Goal: Task Accomplishment & Management: Use online tool/utility

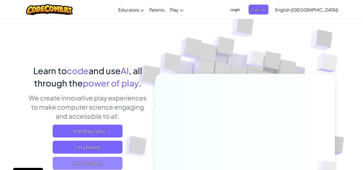
click at [104, 160] on span "I'm a Student" at bounding box center [88, 163] width 70 height 13
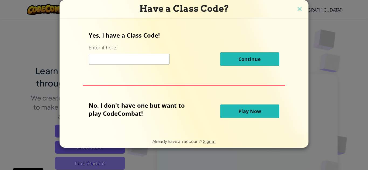
click at [104, 160] on div "Have a Class Code? Yes, I have a Class Code! Enter it here: Continue No, I don'…" at bounding box center [184, 85] width 368 height 170
click at [150, 58] on input at bounding box center [129, 59] width 81 height 11
type input "ThinPlaceLion"
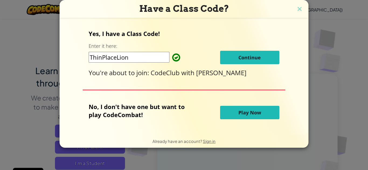
click at [256, 56] on span "Continue" at bounding box center [249, 57] width 22 height 6
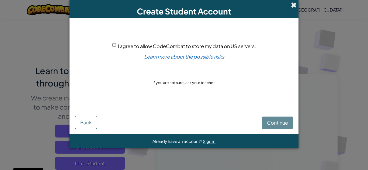
click at [295, 2] on span at bounding box center [294, 5] width 6 height 6
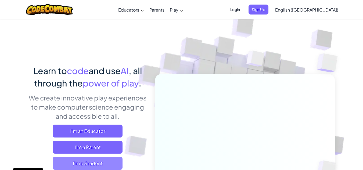
click at [108, 166] on span "I'm a Student" at bounding box center [88, 163] width 70 height 13
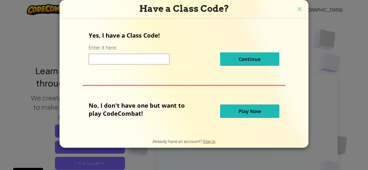
click at [147, 61] on input at bounding box center [129, 59] width 81 height 11
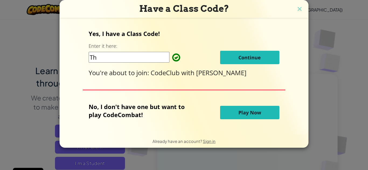
type input "T"
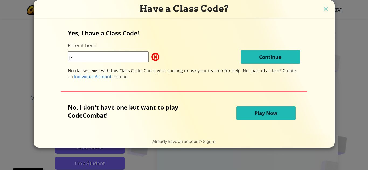
type input "j"
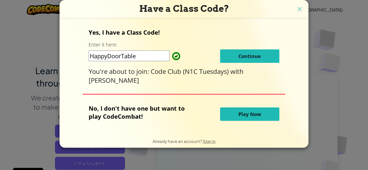
type input "HappyDoorTable"
click at [244, 55] on span "Continue" at bounding box center [249, 56] width 22 height 6
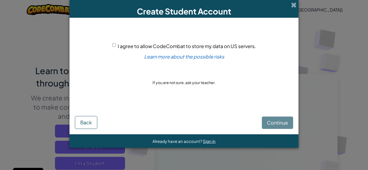
click at [112, 46] on input "I agree to allow CodeCombat to store my data on US servers." at bounding box center [113, 44] width 3 height 3
checkbox input "true"
click at [272, 118] on button "Continue" at bounding box center [277, 123] width 31 height 12
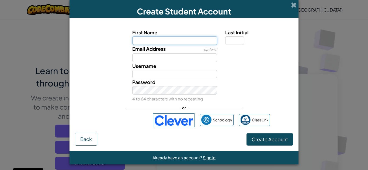
click at [177, 41] on input "First Name" at bounding box center [174, 40] width 85 height 9
type input "hadia"
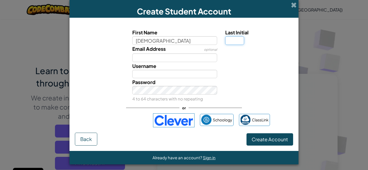
type input "Hadia"
click at [231, 44] on input "Last Initial" at bounding box center [234, 40] width 19 height 9
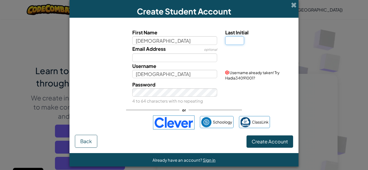
type input "M"
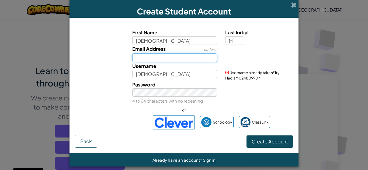
click at [181, 57] on input "Email Address" at bounding box center [174, 58] width 85 height 9
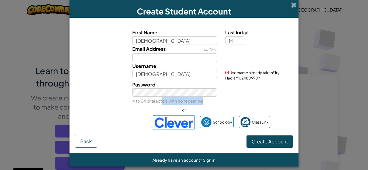
drag, startPoint x: 158, startPoint y: 103, endPoint x: 159, endPoint y: 106, distance: 3.5
click at [159, 106] on div "First Name hadia Last Initial M Email Address optional Username HadiaM Username…" at bounding box center [184, 79] width 218 height 112
click at [159, 106] on div "or" at bounding box center [184, 110] width 116 height 11
click at [203, 105] on div "or" at bounding box center [184, 110] width 116 height 11
click at [261, 137] on button "Create Account" at bounding box center [269, 142] width 47 height 12
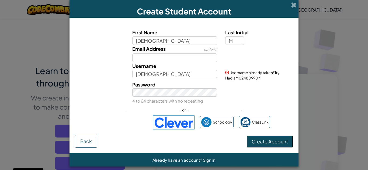
click at [261, 137] on button "Create Account" at bounding box center [269, 142] width 47 height 12
click at [263, 141] on button "Create Account" at bounding box center [269, 142] width 47 height 12
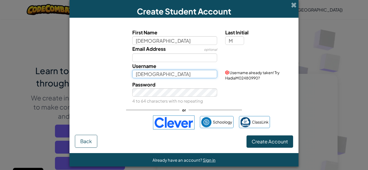
click at [176, 78] on input "HadiaM" at bounding box center [174, 74] width 85 height 9
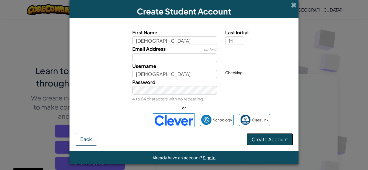
click at [261, 142] on button "Create Account" at bounding box center [269, 139] width 47 height 12
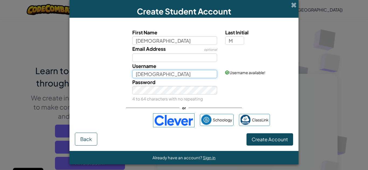
click at [192, 74] on input "HadiaMa" at bounding box center [174, 74] width 85 height 9
type input "Hadimaqs"
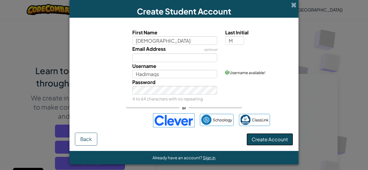
click at [269, 141] on button "Create Account" at bounding box center [269, 139] width 47 height 12
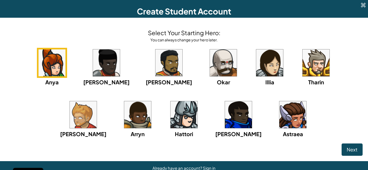
click at [79, 135] on div "Anya Ida Alejandro Okar Illia Tharin Ned Arryn Hattori Gordon Astraea" at bounding box center [183, 100] width 357 height 104
click at [279, 115] on img at bounding box center [292, 114] width 27 height 27
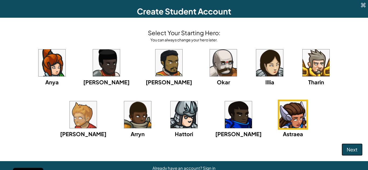
click at [358, 147] on button "Next" at bounding box center [351, 150] width 21 height 12
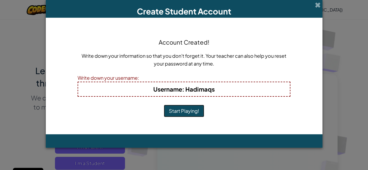
click at [181, 109] on button "Start Playing!" at bounding box center [184, 111] width 40 height 12
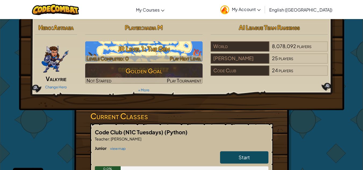
click at [182, 53] on h3 "JR Level 1: The Gem" at bounding box center [144, 49] width 118 height 12
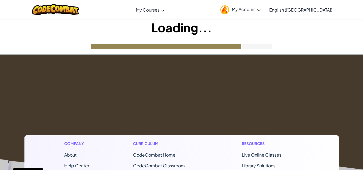
drag, startPoint x: 203, startPoint y: 109, endPoint x: 58, endPoint y: 158, distance: 153.4
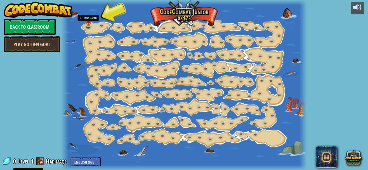
click at [89, 22] on img at bounding box center [88, 21] width 6 height 10
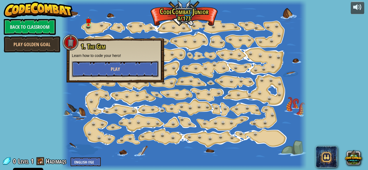
click at [100, 73] on button "Play" at bounding box center [115, 69] width 87 height 16
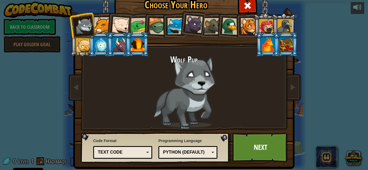
click at [116, 25] on div at bounding box center [120, 26] width 18 height 18
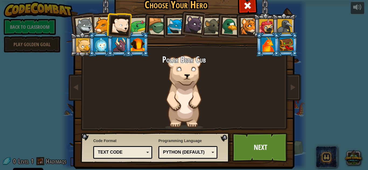
click at [84, 44] on div at bounding box center [83, 45] width 15 height 15
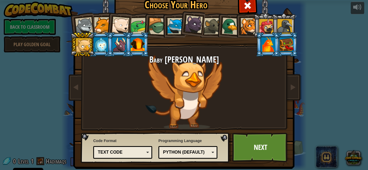
click at [99, 49] on div at bounding box center [101, 44] width 14 height 15
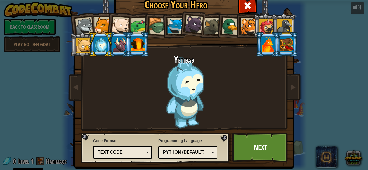
click at [118, 17] on div at bounding box center [120, 26] width 18 height 18
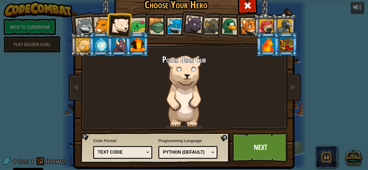
click at [141, 40] on div at bounding box center [137, 44] width 14 height 15
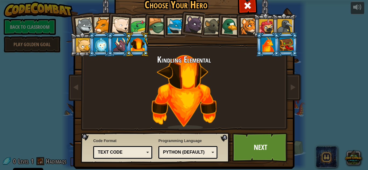
click at [116, 44] on div at bounding box center [119, 44] width 14 height 15
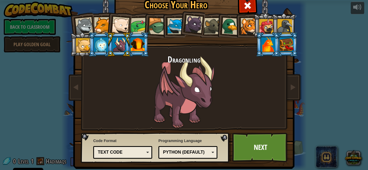
click at [96, 48] on div at bounding box center [101, 44] width 14 height 15
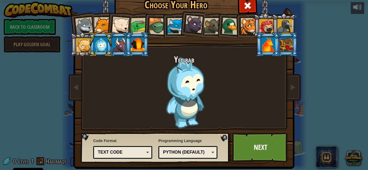
click at [281, 40] on div at bounding box center [286, 44] width 14 height 15
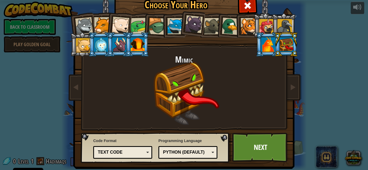
click at [269, 43] on div at bounding box center [268, 44] width 14 height 15
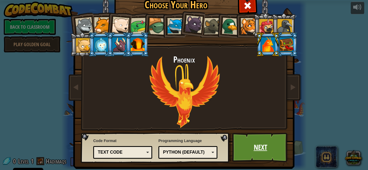
click at [260, 147] on link "Next" at bounding box center [260, 148] width 56 height 30
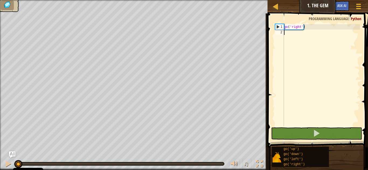
click at [292, 32] on div "go ( 'right' )" at bounding box center [320, 80] width 77 height 113
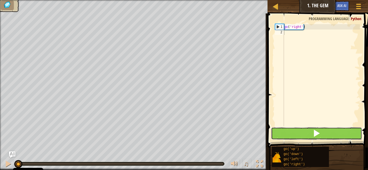
click at [291, 130] on button at bounding box center [316, 134] width 91 height 12
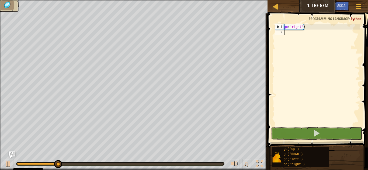
click at [291, 33] on div "go ( 'right' )" at bounding box center [320, 80] width 77 height 113
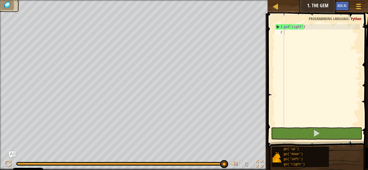
click at [4, 4] on img at bounding box center [7, 5] width 9 height 8
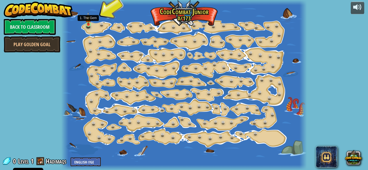
click at [86, 20] on img at bounding box center [88, 18] width 6 height 13
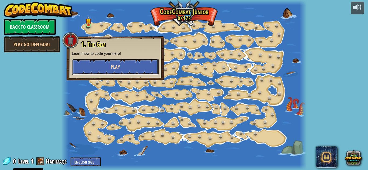
click at [104, 73] on button "Play" at bounding box center [115, 67] width 87 height 16
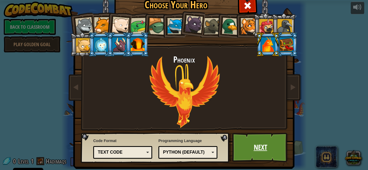
click at [242, 134] on link "Next" at bounding box center [260, 148] width 56 height 30
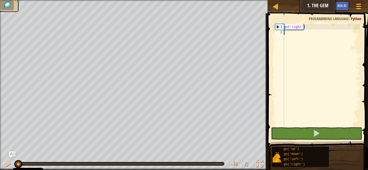
type textarea "go"
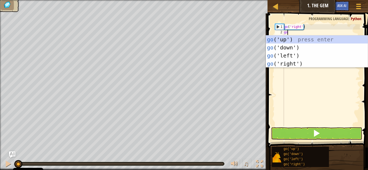
scroll to position [2, 0]
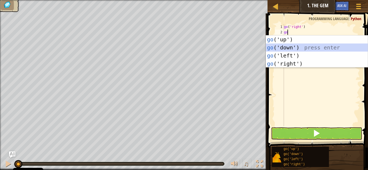
click at [289, 50] on div "go ('up') press enter go ('down') press enter go ('left') press enter go ('righ…" at bounding box center [317, 60] width 102 height 48
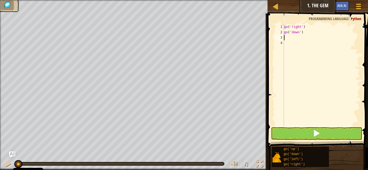
type textarea "go"
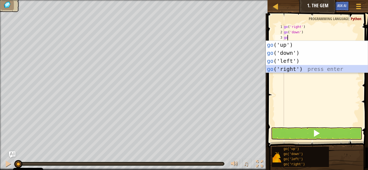
click at [300, 70] on div "go ('up') press enter go ('down') press enter go ('left') press enter go ('righ…" at bounding box center [317, 65] width 102 height 48
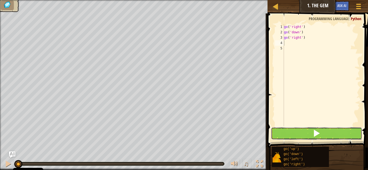
click at [292, 136] on button at bounding box center [316, 134] width 91 height 12
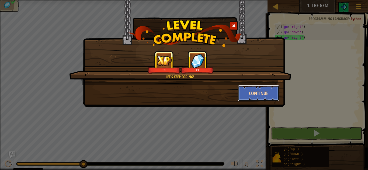
click at [251, 95] on button "Continue" at bounding box center [259, 93] width 42 height 16
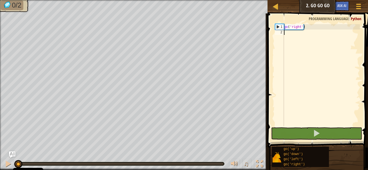
type textarea "go"
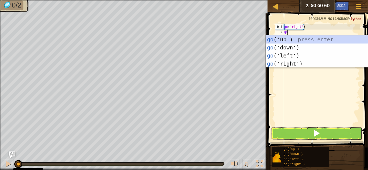
scroll to position [2, 0]
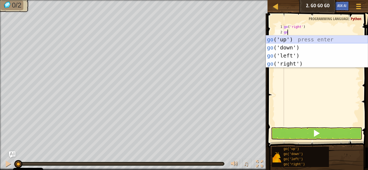
click at [287, 36] on div "go ('up') press enter go ('down') press enter go ('left') press enter go ('righ…" at bounding box center [317, 60] width 102 height 48
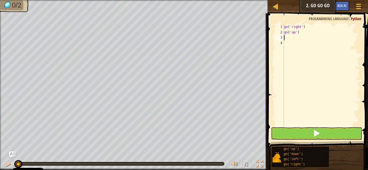
click at [287, 36] on div "go ( 'right' ) go ( 'up' )" at bounding box center [320, 80] width 77 height 113
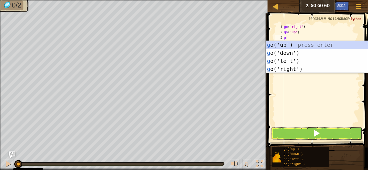
type textarea "go"
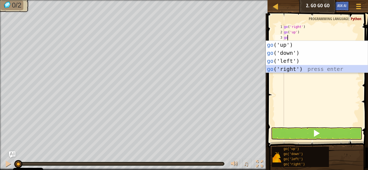
click at [288, 69] on div "go ('up') press enter go ('down') press enter go ('left') press enter go ('righ…" at bounding box center [317, 65] width 102 height 48
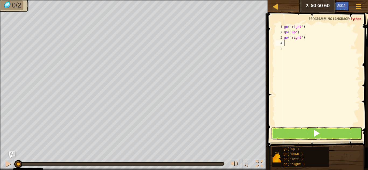
type textarea "go"
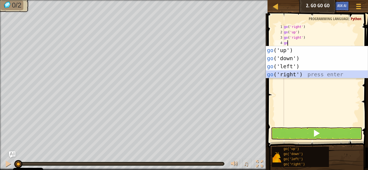
click at [288, 73] on div "go ('up') press enter go ('down') press enter go ('left') press enter go ('righ…" at bounding box center [317, 70] width 102 height 48
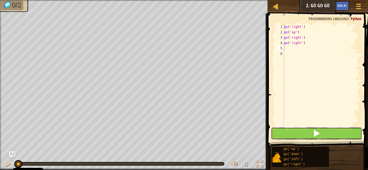
click at [288, 133] on button at bounding box center [316, 134] width 91 height 12
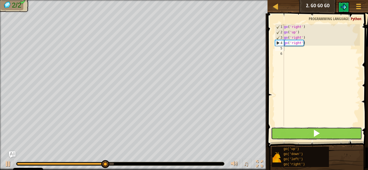
click at [296, 137] on button at bounding box center [316, 134] width 91 height 12
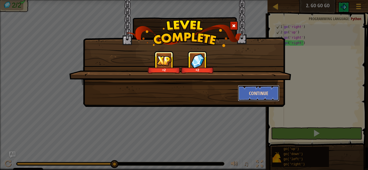
click at [264, 97] on button "Continue" at bounding box center [259, 93] width 42 height 16
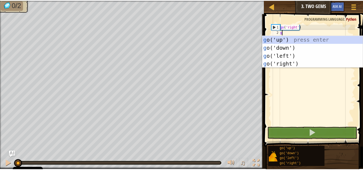
scroll to position [2, 0]
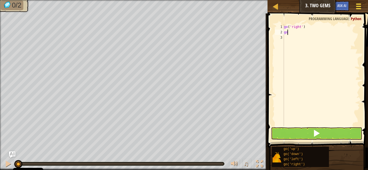
type textarea "go"
click at [359, 5] on div at bounding box center [357, 6] width 7 height 8
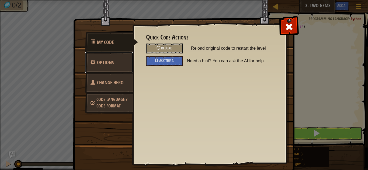
click at [104, 61] on span "Options" at bounding box center [105, 62] width 17 height 7
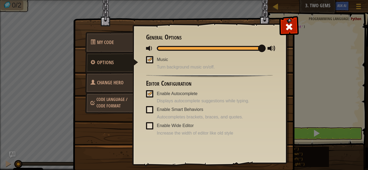
click at [113, 76] on link "Change Hero" at bounding box center [109, 82] width 48 height 21
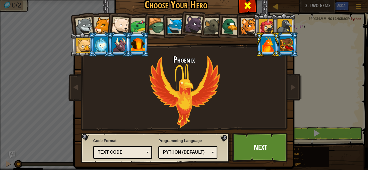
click at [247, 5] on span at bounding box center [247, 5] width 9 height 9
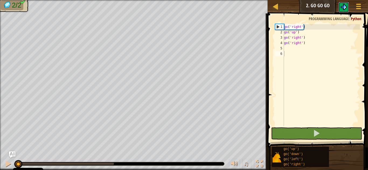
click at [345, 5] on img at bounding box center [343, 7] width 6 height 6
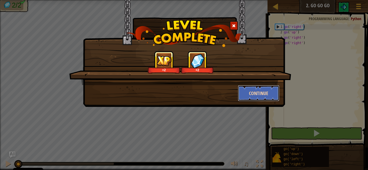
click at [260, 100] on button "Continue" at bounding box center [259, 93] width 42 height 16
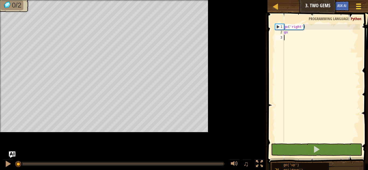
click at [360, 6] on span at bounding box center [358, 6] width 5 height 1
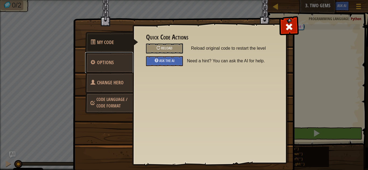
click at [100, 66] on span "Options" at bounding box center [105, 62] width 17 height 7
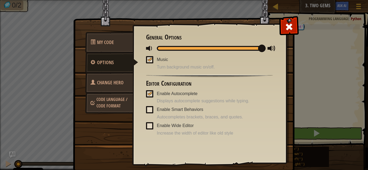
click at [107, 82] on span "Change Hero" at bounding box center [110, 82] width 27 height 7
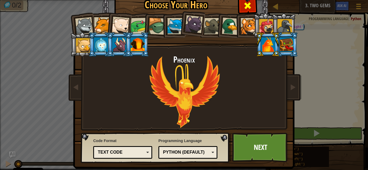
click at [244, 6] on span at bounding box center [247, 5] width 9 height 9
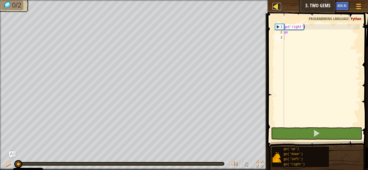
click at [275, 7] on div at bounding box center [275, 6] width 7 height 7
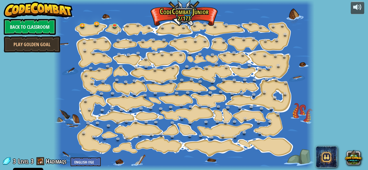
click at [38, 25] on link "Back to Classroom" at bounding box center [30, 27] width 52 height 16
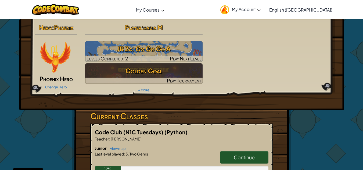
click at [261, 8] on span "My Account" at bounding box center [246, 9] width 29 height 6
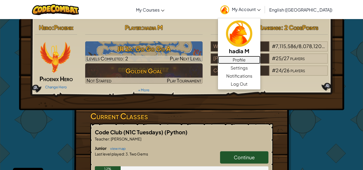
click at [261, 60] on link "Profile" at bounding box center [239, 60] width 43 height 8
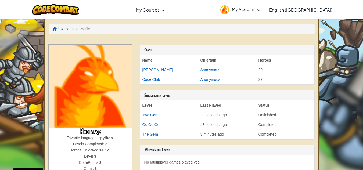
click at [264, 13] on link "My Account" at bounding box center [241, 9] width 46 height 17
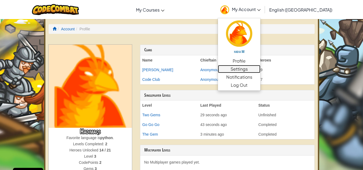
click at [261, 68] on link "Settings" at bounding box center [239, 69] width 43 height 8
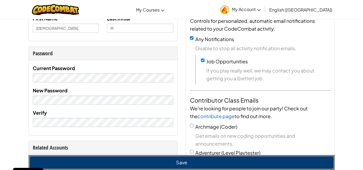
scroll to position [103, 0]
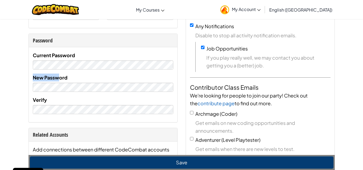
click at [61, 90] on div "New Password" at bounding box center [103, 83] width 141 height 18
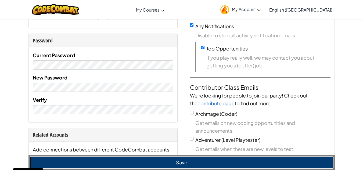
click at [121, 160] on button "Save" at bounding box center [182, 163] width 304 height 12
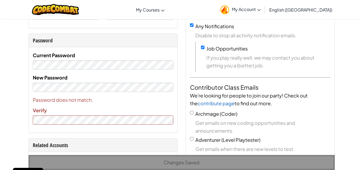
click at [121, 160] on div "Changes Saved" at bounding box center [182, 162] width 307 height 15
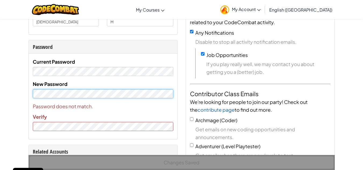
scroll to position [96, 0]
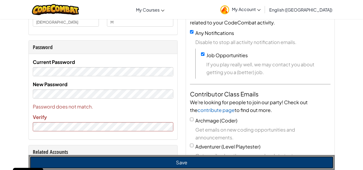
click at [103, 164] on button "Save" at bounding box center [182, 163] width 304 height 12
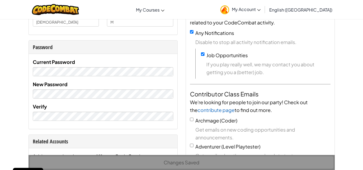
click at [103, 164] on div "Changes Saved" at bounding box center [182, 162] width 307 height 15
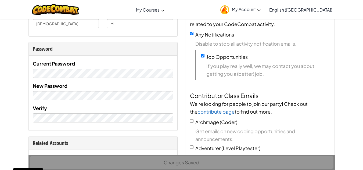
scroll to position [93, 0]
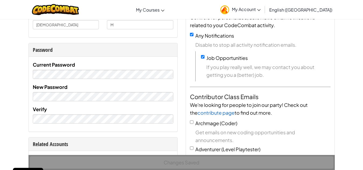
click at [116, 157] on div "Changes Saved" at bounding box center [182, 162] width 307 height 15
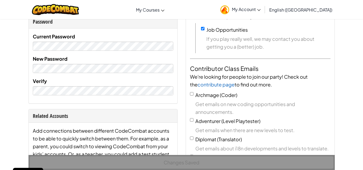
scroll to position [116, 0]
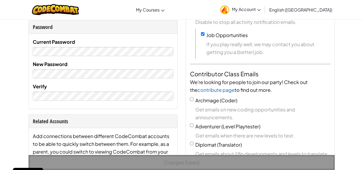
click at [123, 164] on div "Changes Saved" at bounding box center [182, 162] width 307 height 15
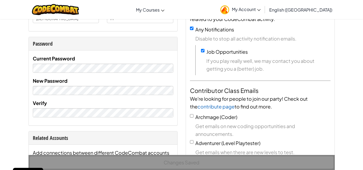
scroll to position [0, 0]
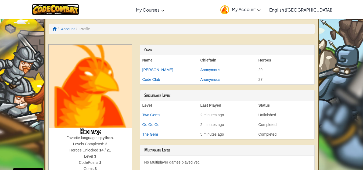
click at [69, 6] on img at bounding box center [55, 9] width 47 height 11
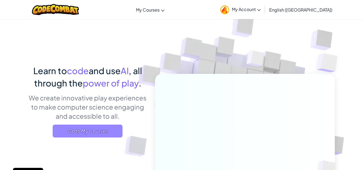
click at [99, 130] on span "Go to My Courses" at bounding box center [88, 131] width 70 height 13
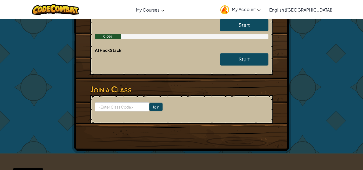
scroll to position [173, 0]
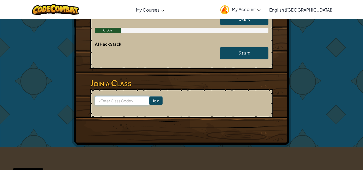
click at [113, 104] on input at bounding box center [122, 100] width 55 height 9
type input "FacePnkTop"
click at [150, 99] on input "Join" at bounding box center [156, 101] width 13 height 9
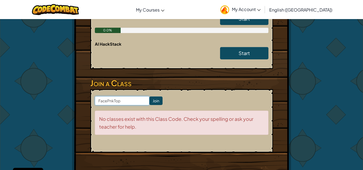
click at [109, 100] on input "FacePnkTop" at bounding box center [122, 100] width 55 height 9
type input "FacePinkTop"
click at [155, 100] on input "Join" at bounding box center [156, 101] width 13 height 9
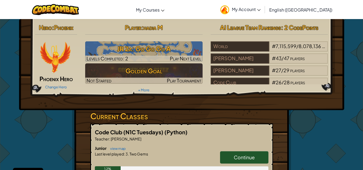
click at [235, 156] on span "Continue" at bounding box center [244, 157] width 21 height 6
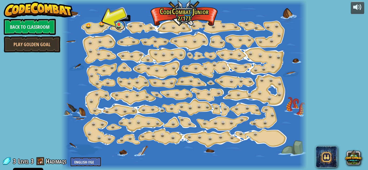
click at [119, 23] on link at bounding box center [119, 25] width 11 height 11
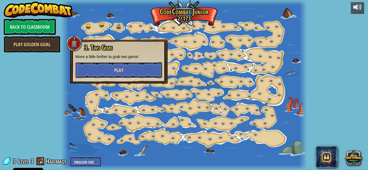
click at [104, 66] on button "Play" at bounding box center [118, 70] width 87 height 16
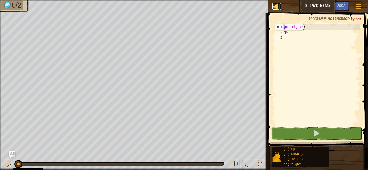
click at [274, 4] on div at bounding box center [275, 6] width 7 height 7
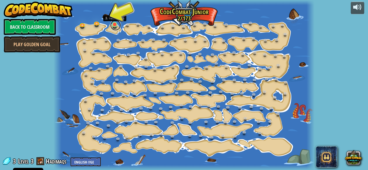
click at [114, 25] on link at bounding box center [115, 25] width 11 height 11
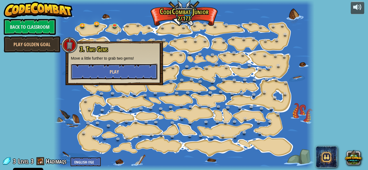
click at [117, 66] on button "Play" at bounding box center [114, 72] width 87 height 16
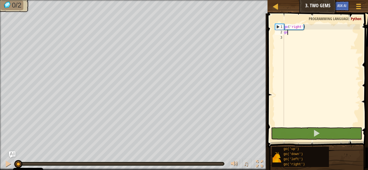
click at [292, 32] on div "go ( 'right' ) go" at bounding box center [320, 80] width 77 height 113
type textarea "g"
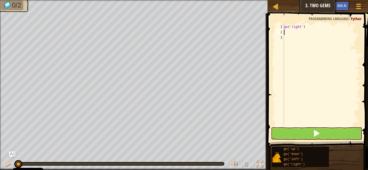
type textarea "go"
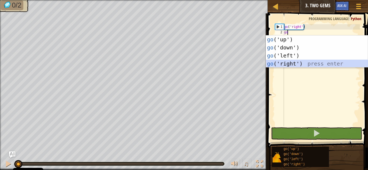
click at [288, 63] on div "go ('up') press enter go ('down') press enter go ('left') press enter go ('righ…" at bounding box center [317, 60] width 102 height 48
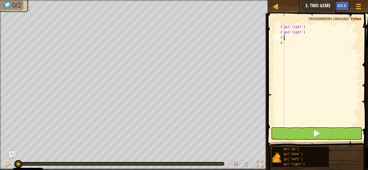
type textarea "go"
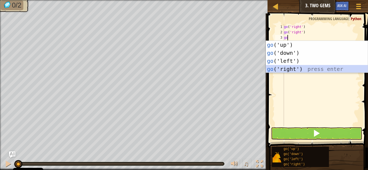
click at [284, 69] on div "go ('up') press enter go ('down') press enter go ('left') press enter go ('righ…" at bounding box center [317, 65] width 102 height 48
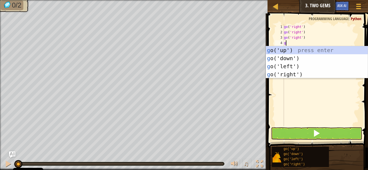
type textarea "go"
click at [285, 52] on div "go ('up') press enter go ('down') press enter go ('left') press enter go ('righ…" at bounding box center [317, 70] width 102 height 48
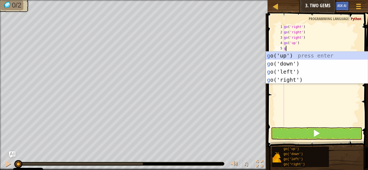
type textarea "go"
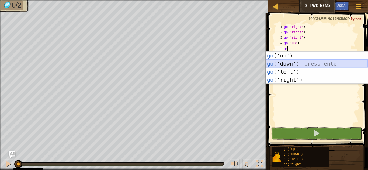
drag, startPoint x: 289, startPoint y: 60, endPoint x: 287, endPoint y: 63, distance: 3.4
click at [287, 63] on div "go ('up') press enter go ('down') press enter go ('left') press enter go ('righ…" at bounding box center [317, 76] width 102 height 48
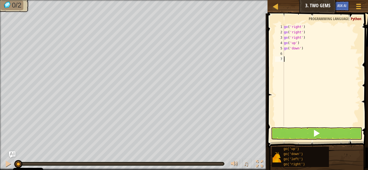
click at [287, 63] on div "go ( 'right' ) go ( 'right' ) go ( 'right' ) go ( 'up' ) go ( 'down' )" at bounding box center [320, 80] width 77 height 113
click at [286, 52] on div "go ( 'right' ) go ( 'right' ) go ( 'right' ) go ( 'up' ) go ( 'down' )" at bounding box center [320, 80] width 77 height 113
type textarea "go"
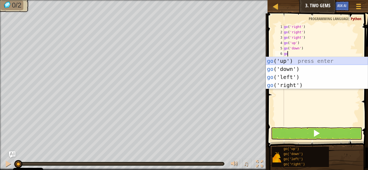
click at [289, 65] on div "go ('up') press enter go ('down') press enter go ('left') press enter go ('righ…" at bounding box center [317, 81] width 102 height 48
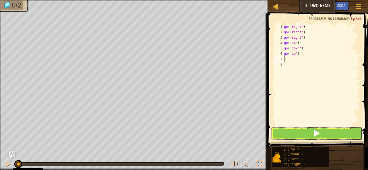
type textarea "go"
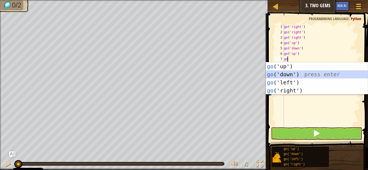
click at [286, 75] on div "go ('up') press enter go ('down') press enter go ('left') press enter go ('righ…" at bounding box center [317, 86] width 102 height 48
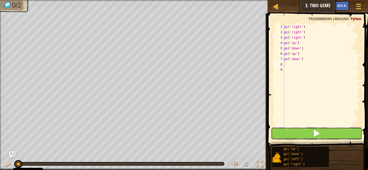
click at [287, 133] on button at bounding box center [316, 134] width 91 height 12
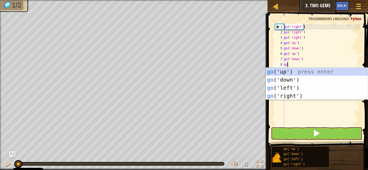
type textarea "go"
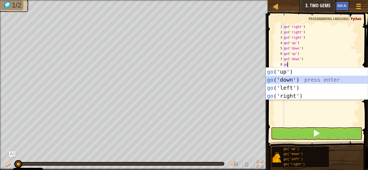
click at [283, 80] on div "go ('up') press enter go ('down') press enter go ('left') press enter go ('righ…" at bounding box center [317, 92] width 102 height 48
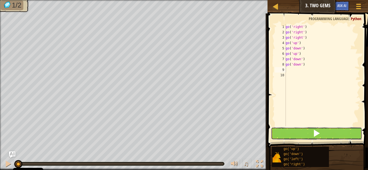
click at [288, 132] on button at bounding box center [316, 134] width 91 height 12
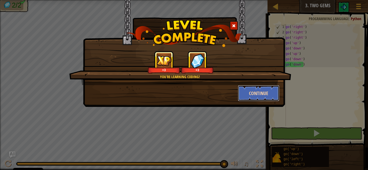
click at [256, 96] on button "Continue" at bounding box center [259, 93] width 42 height 16
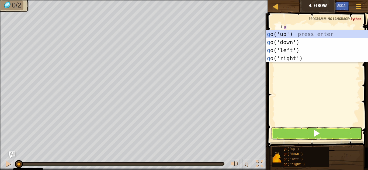
type textarea "go"
click at [283, 37] on div "go ('up') press enter go ('down') press enter go ('left') press enter go ('righ…" at bounding box center [317, 54] width 102 height 48
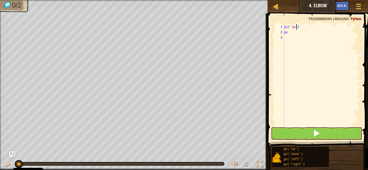
click at [296, 26] on div "go ( 'up' ) go" at bounding box center [320, 80] width 77 height 113
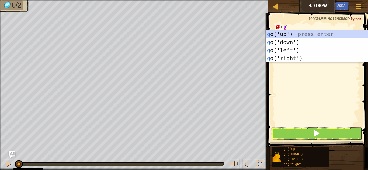
scroll to position [2, 0]
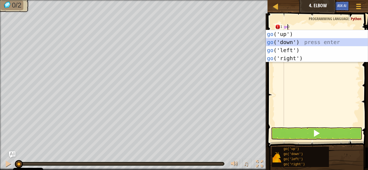
click at [293, 40] on div "go ('up') press enter go ('down') press enter go ('left') press enter go ('righ…" at bounding box center [317, 54] width 102 height 48
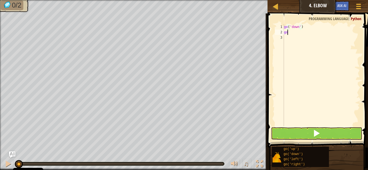
click at [288, 32] on div "go ( 'down' ) go" at bounding box center [320, 80] width 77 height 113
type textarea "g"
type textarea "go"
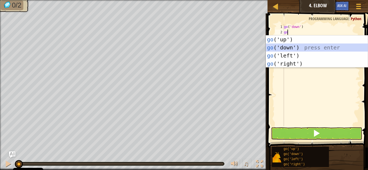
click at [292, 48] on div "go ('up') press enter go ('down') press enter go ('left') press enter go ('righ…" at bounding box center [317, 60] width 102 height 48
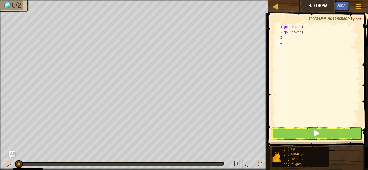
click at [292, 48] on div "go ( 'down' ) go ( 'down' )" at bounding box center [320, 80] width 77 height 113
click at [284, 37] on div "go ( 'down' ) go ( 'down' )" at bounding box center [320, 80] width 77 height 113
type textarea "go"
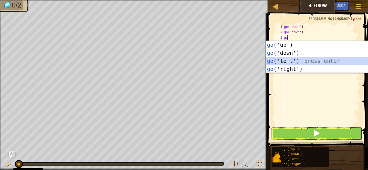
click at [294, 60] on div "go ('up') press enter go ('down') press enter go ('left') press enter go ('righ…" at bounding box center [317, 65] width 102 height 48
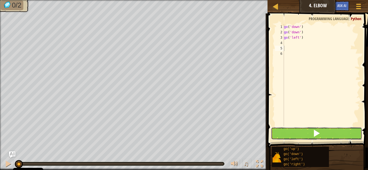
click at [287, 135] on button at bounding box center [316, 134] width 91 height 12
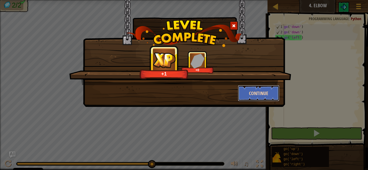
click at [247, 90] on button "Continue" at bounding box center [259, 93] width 42 height 16
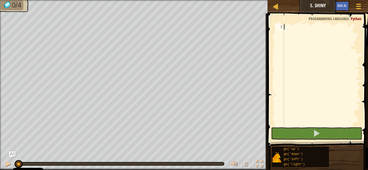
type textarea "go"
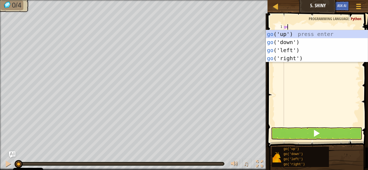
scroll to position [2, 0]
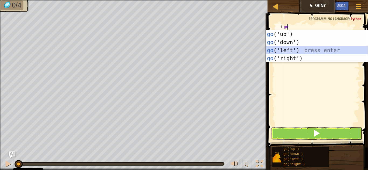
click at [292, 48] on div "go ('up') press enter go ('down') press enter go ('left') press enter go ('righ…" at bounding box center [317, 54] width 102 height 48
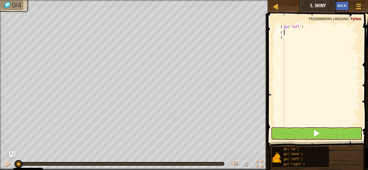
type textarea "go"
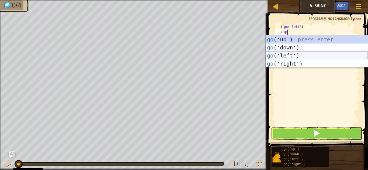
click at [288, 54] on div "go ('up') press enter go ('down') press enter go ('left') press enter go ('righ…" at bounding box center [317, 60] width 102 height 48
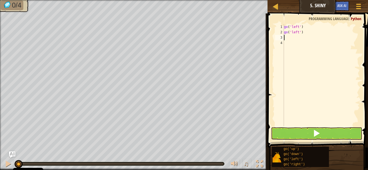
type textarea "go"
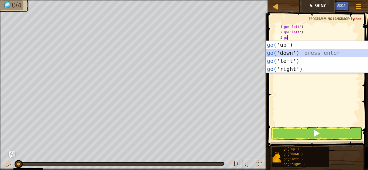
click at [288, 51] on div "go ('up') press enter go ('down') press enter go ('left') press enter go ('righ…" at bounding box center [317, 65] width 102 height 48
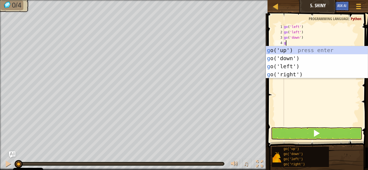
type textarea "go"
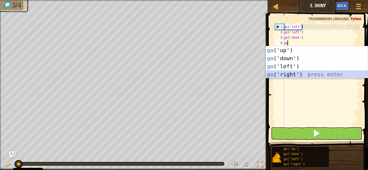
click at [286, 77] on div "go ('up') press enter go ('down') press enter go ('left') press enter go ('righ…" at bounding box center [317, 70] width 102 height 48
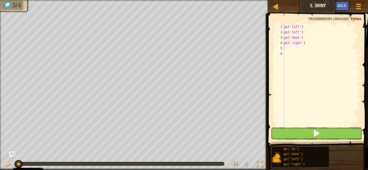
click at [289, 130] on button at bounding box center [316, 134] width 91 height 12
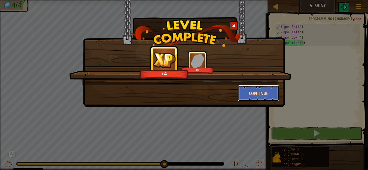
click at [257, 94] on button "Continue" at bounding box center [259, 93] width 42 height 16
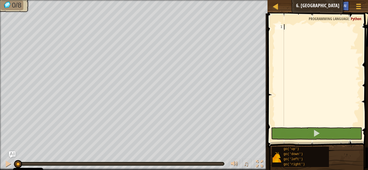
type textarea "go"
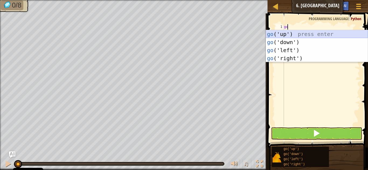
click at [285, 30] on div "go ('up') press enter go ('down') press enter go ('left') press enter go ('righ…" at bounding box center [317, 54] width 102 height 48
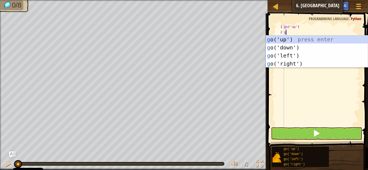
type textarea "go"
click at [282, 54] on div "go ('up') press enter go ('down') press enter go ('left') press enter go ('righ…" at bounding box center [317, 60] width 102 height 48
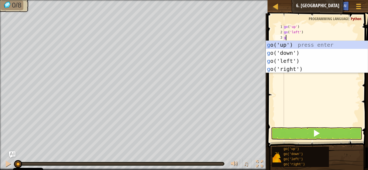
type textarea "go"
click at [285, 50] on div "go ('up') press enter go ('down') press enter go ('left') press enter go ('righ…" at bounding box center [317, 65] width 102 height 48
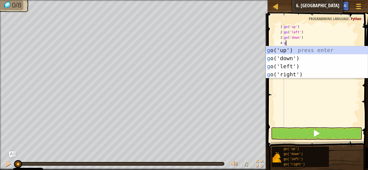
type textarea "go"
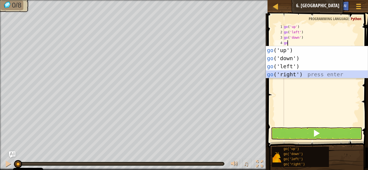
click at [285, 71] on div "go ('up') press enter go ('down') press enter go ('left') press enter go ('righ…" at bounding box center [317, 70] width 102 height 48
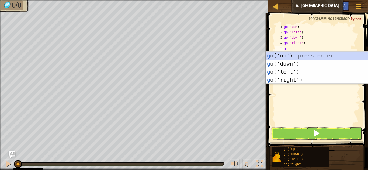
type textarea "go"
click at [285, 76] on div "go ('up') press enter go ('down') press enter go ('left') press enter go ('righ…" at bounding box center [317, 76] width 102 height 48
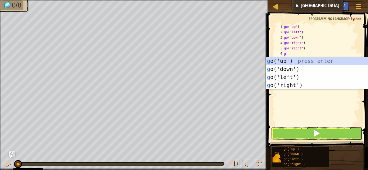
type textarea "go"
click at [289, 58] on div "go ('up') press enter go ('down') press enter go ('left') press enter go ('righ…" at bounding box center [317, 81] width 102 height 48
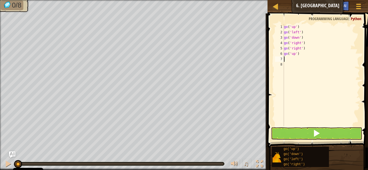
click at [289, 58] on div "go ( 'up' ) go ( 'left' ) go ( 'down' ) go ( 'right' ) go ( 'right' ) go ( 'up'…" at bounding box center [320, 80] width 77 height 113
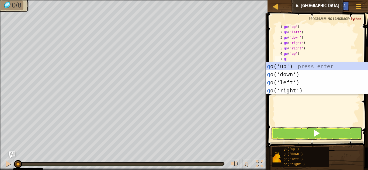
type textarea "go"
click at [289, 63] on div "go ('up') press enter go ('down') press enter go ('left') press enter go ('righ…" at bounding box center [317, 86] width 102 height 48
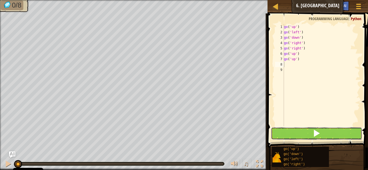
click at [281, 132] on button at bounding box center [316, 134] width 91 height 12
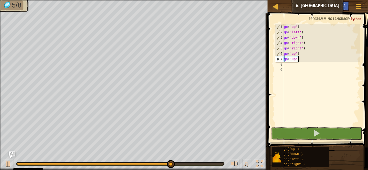
click at [298, 59] on div "go ( 'up' ) go ( 'left' ) go ( 'down' ) go ( 'right' ) go ( 'right' ) go ( 'up'…" at bounding box center [320, 80] width 77 height 113
click at [297, 58] on div "go ( 'up' ) go ( 'left' ) go ( 'down' ) go ( 'right' ) go ( 'right' ) go ( 'up'…" at bounding box center [320, 80] width 77 height 113
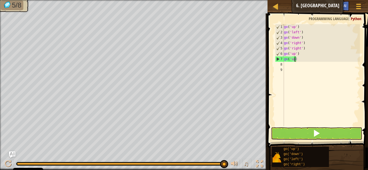
type textarea ")"
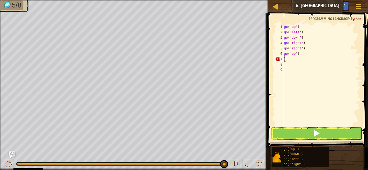
click at [285, 59] on div "go ( 'up' ) go ( 'left' ) go ( 'down' ) go ( 'right' ) go ( 'right' ) go ( 'up'…" at bounding box center [320, 80] width 77 height 113
type textarea "go"
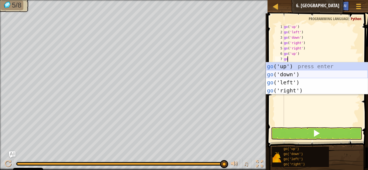
click at [291, 72] on div "go ('up') press enter go ('down') press enter go ('left') press enter go ('righ…" at bounding box center [317, 86] width 102 height 48
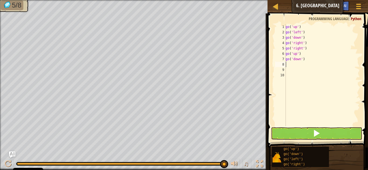
type textarea "go"
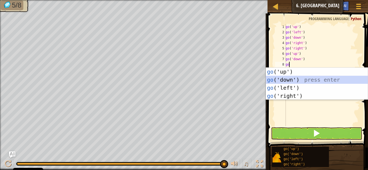
click at [290, 79] on div "go ('up') press enter go ('down') press enter go ('left') press enter go ('righ…" at bounding box center [317, 92] width 102 height 48
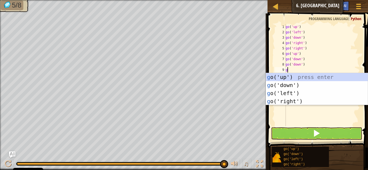
type textarea "go"
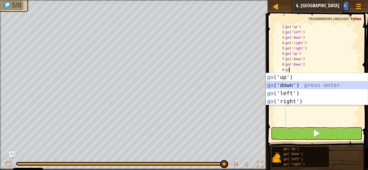
click at [289, 85] on div "go ('up') press enter go ('down') press enter go ('left') press enter go ('righ…" at bounding box center [317, 97] width 102 height 48
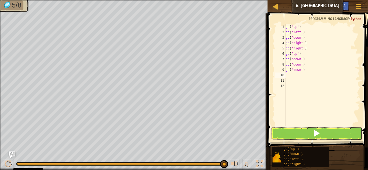
type textarea "go"
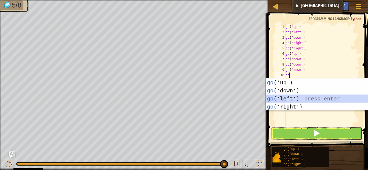
click at [285, 96] on div "go ('up') press enter go ('down') press enter go ('left') press enter go ('righ…" at bounding box center [317, 103] width 102 height 48
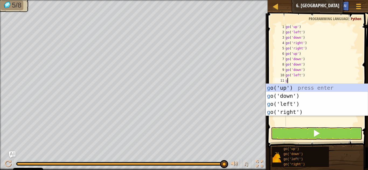
type textarea "go"
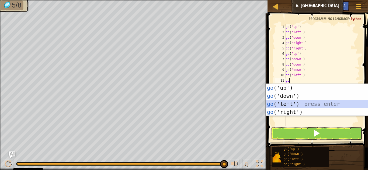
click at [283, 103] on div "go ('up') press enter go ('down') press enter go ('left') press enter go ('righ…" at bounding box center [317, 108] width 102 height 48
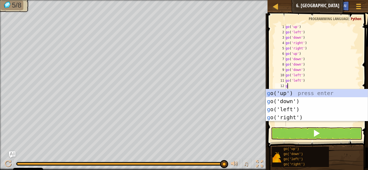
type textarea "go"
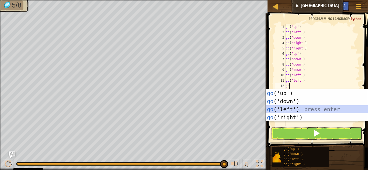
click at [283, 108] on div "go ('up') press enter go ('down') press enter go ('left') press enter go ('righ…" at bounding box center [317, 113] width 102 height 48
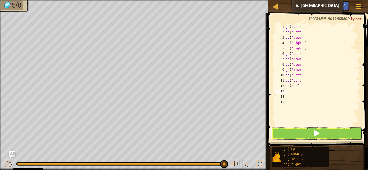
click at [285, 132] on button at bounding box center [316, 134] width 91 height 12
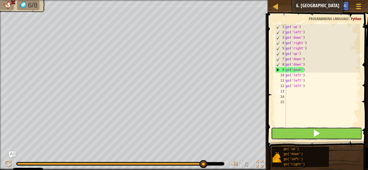
click at [273, 138] on button at bounding box center [316, 134] width 91 height 12
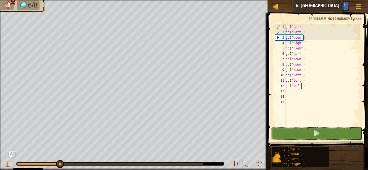
click at [302, 86] on div "go ( 'up' ) go ( 'left' ) go ( 'down' ) go ( 'right' ) go ( 'right' ) go ( 'up'…" at bounding box center [321, 80] width 75 height 113
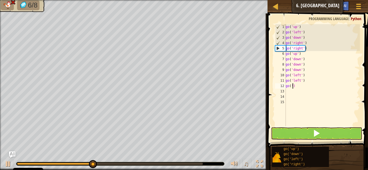
type textarea ")"
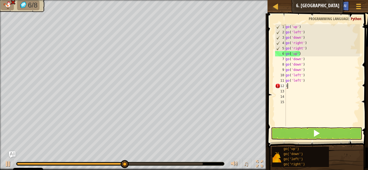
click at [288, 84] on div "go ( 'up' ) go ( 'left' ) go ( 'down' ) go ( 'right' ) go ( 'right' ) go ( 'up'…" at bounding box center [321, 80] width 75 height 113
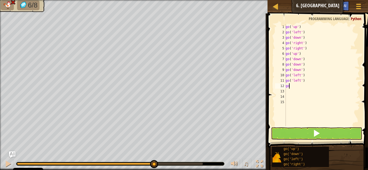
type textarea "g"
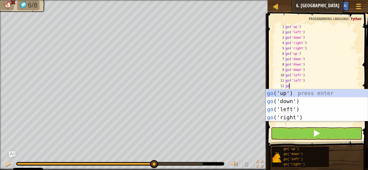
type textarea "go"
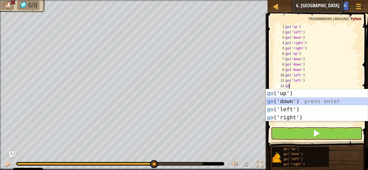
click at [288, 102] on div "go ('up') press enter go ('down') press enter go ('left') press enter go ('righ…" at bounding box center [317, 113] width 102 height 48
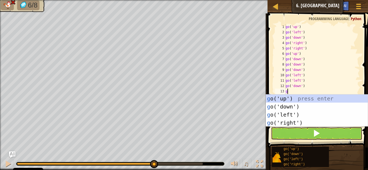
type textarea "go"
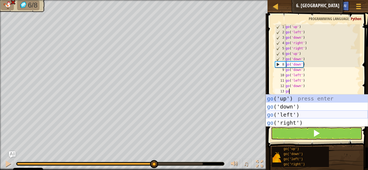
click at [286, 111] on div "go ('up') press enter go ('down') press enter go ('left') press enter go ('righ…" at bounding box center [317, 119] width 102 height 48
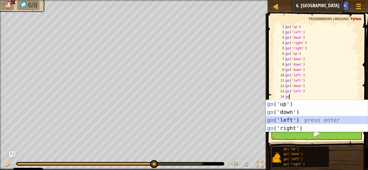
drag, startPoint x: 284, startPoint y: 118, endPoint x: 290, endPoint y: 135, distance: 17.9
click at [290, 0] on body "Cookie Policy CodeCombat uses a few essential and non-essential cookies. Privac…" at bounding box center [184, 0] width 368 height 0
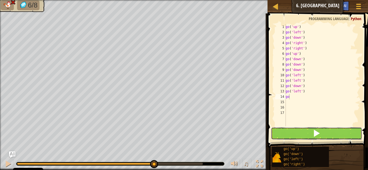
click at [290, 135] on button at bounding box center [316, 134] width 91 height 12
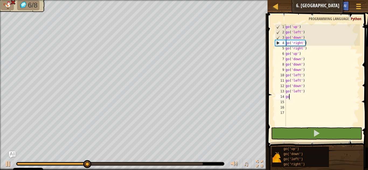
type textarea "g"
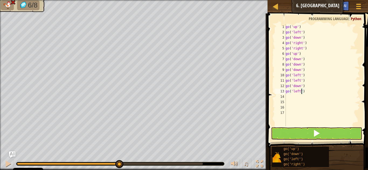
click at [302, 90] on div "go ( 'up' ) go ( 'left' ) go ( 'down' ) go ( 'right' ) go ( 'right' ) go ( 'up'…" at bounding box center [321, 80] width 75 height 113
type textarea ")"
click at [289, 93] on div "go ( 'up' ) go ( 'left' ) go ( 'down' ) go ( 'right' ) go ( 'right' ) go ( 'up'…" at bounding box center [321, 80] width 75 height 113
click at [304, 86] on div "go ( 'up' ) go ( 'left' ) go ( 'down' ) go ( 'right' ) go ( 'right' ) go ( 'up'…" at bounding box center [321, 80] width 75 height 113
type textarea "g"
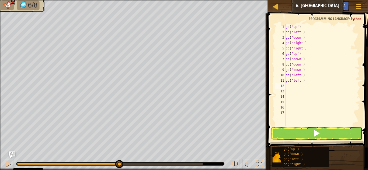
click at [303, 80] on div "go ( 'up' ) go ( 'left' ) go ( 'down' ) go ( 'right' ) go ( 'right' ) go ( 'up'…" at bounding box center [321, 80] width 75 height 113
type textarea "g"
click at [303, 74] on div "go ( 'up' ) go ( 'left' ) go ( 'down' ) go ( 'right' ) go ( 'right' ) go ( 'up'…" at bounding box center [321, 80] width 75 height 113
type textarea "g"
click at [304, 70] on div "go ( 'up' ) go ( 'left' ) go ( 'down' ) go ( 'right' ) go ( 'right' ) go ( 'up'…" at bounding box center [321, 80] width 75 height 113
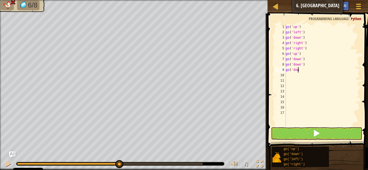
type textarea "g"
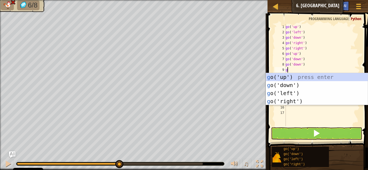
type textarea "go"
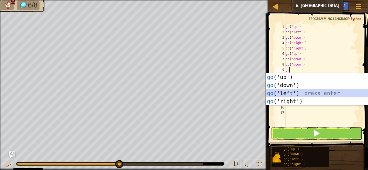
click at [295, 95] on div "go ('up') press enter go ('down') press enter go ('left') press enter go ('righ…" at bounding box center [317, 97] width 102 height 48
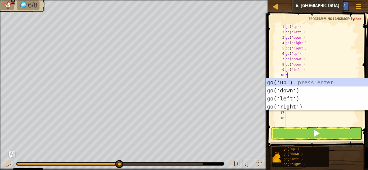
type textarea "go"
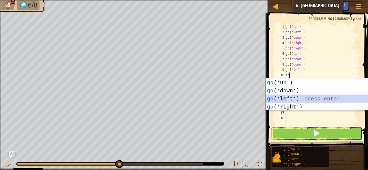
click at [289, 97] on div "go ('up') press enter go ('down') press enter go ('left') press enter go ('righ…" at bounding box center [317, 103] width 102 height 48
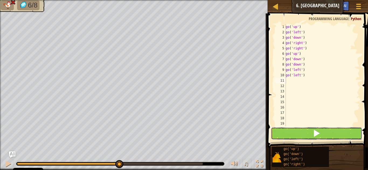
click at [288, 131] on button at bounding box center [316, 134] width 91 height 12
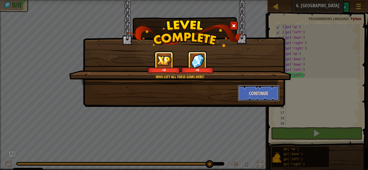
click at [250, 88] on button "Continue" at bounding box center [259, 93] width 42 height 16
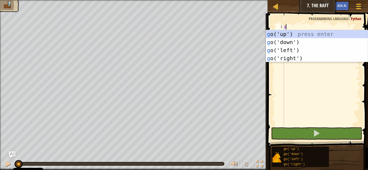
scroll to position [2, 0]
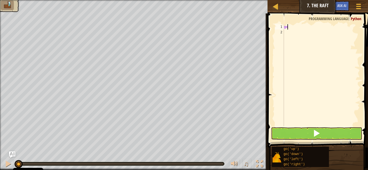
click at [291, 29] on div "go" at bounding box center [320, 80] width 77 height 113
type textarea "g"
type textarea "go"
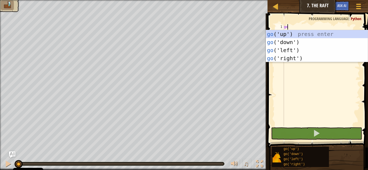
click at [292, 30] on div "go" at bounding box center [320, 80] width 77 height 113
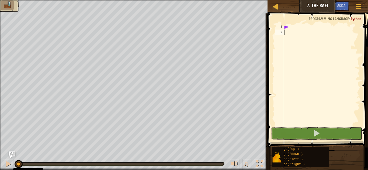
click at [284, 34] on div "go" at bounding box center [320, 80] width 77 height 113
click at [291, 25] on div "go" at bounding box center [320, 80] width 77 height 113
type textarea "g"
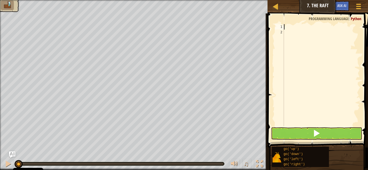
type textarea "go"
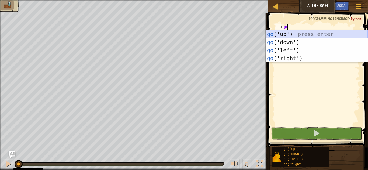
click at [290, 33] on div "go ('up') press enter go ('down') press enter go ('left') press enter go ('righ…" at bounding box center [317, 54] width 102 height 48
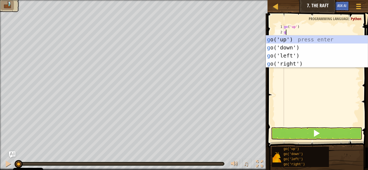
type textarea "go"
click at [292, 62] on div "go ('up') press enter go ('down') press enter go ('left') press enter go ('righ…" at bounding box center [317, 60] width 102 height 48
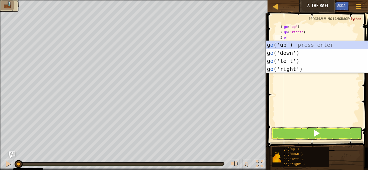
type textarea "og"
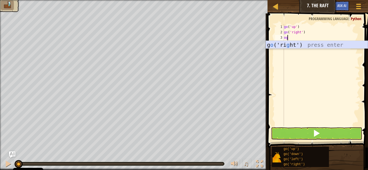
click at [289, 44] on div "g o ('ri g ht') press enter" at bounding box center [317, 53] width 102 height 24
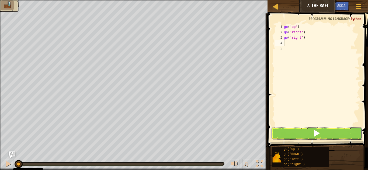
click at [291, 131] on button at bounding box center [316, 134] width 91 height 12
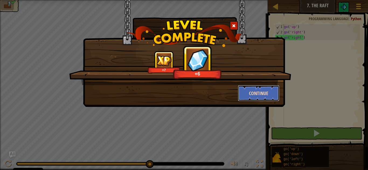
click at [269, 91] on button "Continue" at bounding box center [259, 93] width 42 height 16
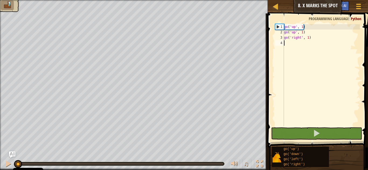
scroll to position [2, 0]
type textarea "go"
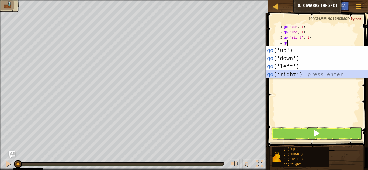
click at [283, 72] on div "go ('up') press enter go ('down') press enter go ('left') press enter go ('righ…" at bounding box center [317, 70] width 102 height 48
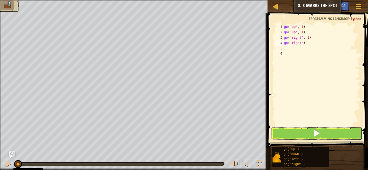
click at [301, 42] on div "go ( 'up' , 1 ) go ( 'up' , 1 ) go ( 'right' , 1 ) go ( 'right' )" at bounding box center [320, 80] width 77 height 113
click at [307, 43] on div "go ( 'up' , 1 ) go ( 'up' , 1 ) go ( 'right' , 1 ) go ( 'right' , 2 )" at bounding box center [320, 80] width 77 height 113
click at [303, 43] on div "go ( 'up' , 1 ) go ( 'up' , 1 ) go ( 'right' , 1 ) go ( 'right' , 2 )" at bounding box center [320, 80] width 77 height 113
click at [308, 43] on div "go ( 'up' , 1 ) go ( 'up' , 1 ) go ( 'right' , 1 ) go ( 'right' , 2 )" at bounding box center [320, 80] width 77 height 113
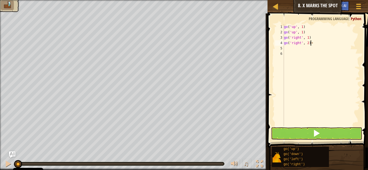
scroll to position [2, 2]
type textarea "go('right', 2)"
type textarea "go"
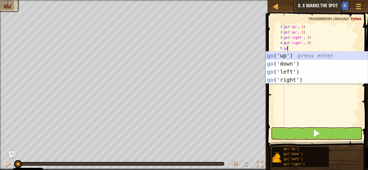
click at [280, 53] on div "go ('up') press enter go ('down') press enter go ('left') press enter go ('righ…" at bounding box center [317, 76] width 102 height 48
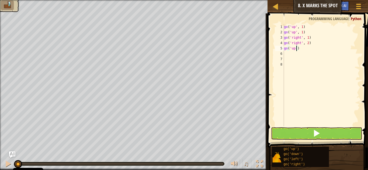
click at [295, 48] on div "go ( 'up' , 1 ) go ( 'up' , 1 ) go ( 'right' , 1 ) go ( 'right' , 2 ) go ( 'up'…" at bounding box center [320, 80] width 77 height 113
type textarea "go('up', 2)"
click at [284, 52] on div "go ( 'up' , 1 ) go ( 'up' , 1 ) go ( 'right' , 1 ) go ( 'right' , 2 ) go ( 'up'…" at bounding box center [320, 80] width 77 height 113
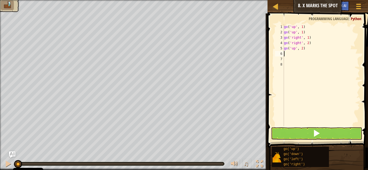
scroll to position [2, 0]
type textarea "go"
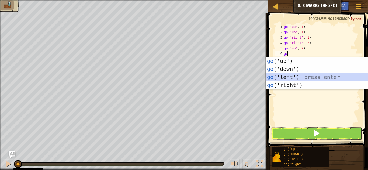
click at [287, 75] on div "go ('up') press enter go ('down') press enter go ('left') press enter go ('righ…" at bounding box center [317, 81] width 102 height 48
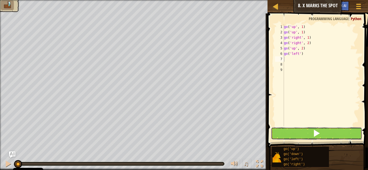
click at [296, 139] on button at bounding box center [316, 134] width 91 height 12
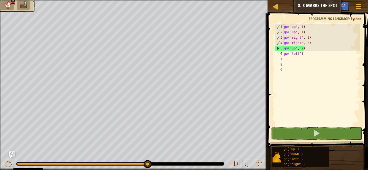
click at [294, 48] on div "go ( 'up' , 1 ) go ( 'up' , 1 ) go ( 'right' , 1 ) go ( 'right' , 2 ) go ( 'up'…" at bounding box center [320, 80] width 77 height 113
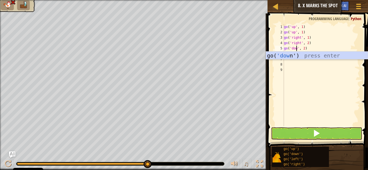
scroll to position [2, 1]
type textarea "go('down', 2)"
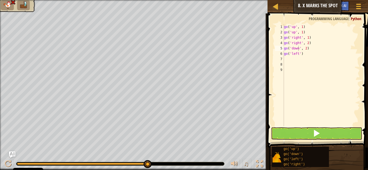
click at [299, 140] on span at bounding box center [318, 73] width 105 height 150
click at [300, 137] on button at bounding box center [316, 134] width 91 height 12
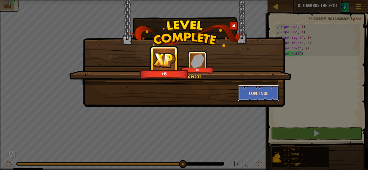
click at [249, 90] on button "Continue" at bounding box center [259, 93] width 42 height 16
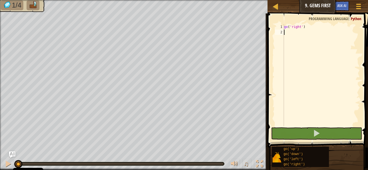
click at [285, 30] on div "go ( 'right' )" at bounding box center [320, 80] width 77 height 113
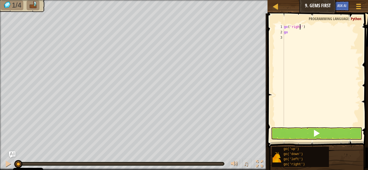
click at [300, 26] on div "go ( 'right' ) go" at bounding box center [320, 80] width 77 height 113
click at [302, 26] on div "go ( 'right' ) go" at bounding box center [320, 80] width 77 height 113
click at [293, 31] on div "go ( 'right' , 2 ) go" at bounding box center [320, 80] width 77 height 113
type textarea "go"
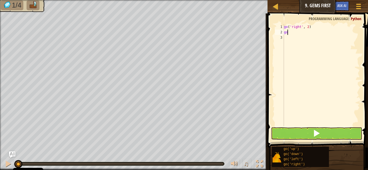
scroll to position [2, 0]
click at [288, 38] on div "go ( 'right' , 2 ) go" at bounding box center [320, 80] width 77 height 113
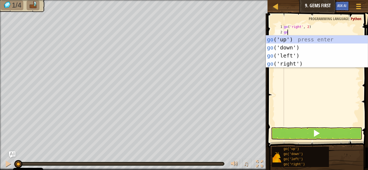
type textarea "g"
type textarea "go"
click at [285, 37] on div "go ('up') press enter go ('down') press enter go ('left') press enter go ('righ…" at bounding box center [317, 60] width 102 height 48
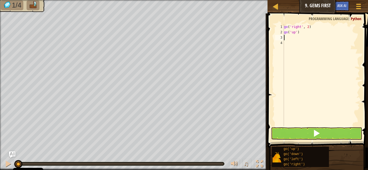
type textarea "go"
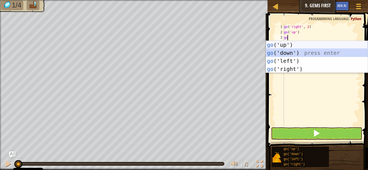
click at [288, 52] on div "go ('up') press enter go ('down') press enter go ('left') press enter go ('righ…" at bounding box center [317, 65] width 102 height 48
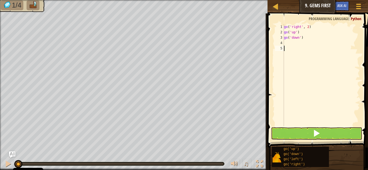
click at [288, 52] on div "go ( 'right' , 2 ) go ( 'up' ) go ( 'down' )" at bounding box center [320, 80] width 77 height 113
click at [299, 37] on div "go ( 'right' , 2 ) go ( 'up' ) go ( 'down' )" at bounding box center [320, 80] width 77 height 113
type textarea "go('down', 2)"
click at [284, 44] on div "go ( 'right' , 2 ) go ( 'up' ) go ( 'down' , 2 )" at bounding box center [320, 80] width 77 height 113
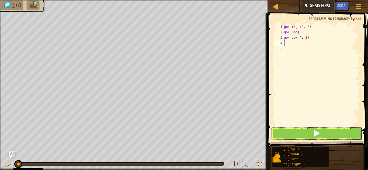
scroll to position [2, 0]
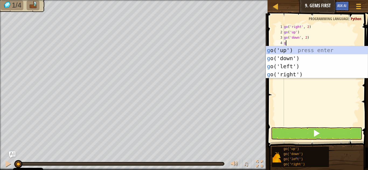
type textarea "go"
click at [287, 48] on div "go ('up') press enter go ('down') press enter go ('left') press enter go ('righ…" at bounding box center [317, 70] width 102 height 48
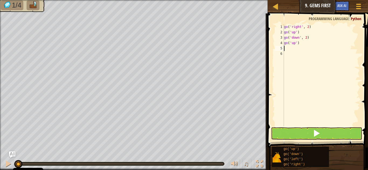
click at [287, 48] on div "go ( 'right' , 2 ) go ( 'up' ) go ( 'down' , 2 ) go ( 'up' )" at bounding box center [320, 80] width 77 height 113
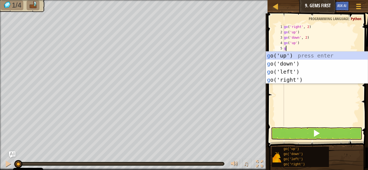
type textarea "go"
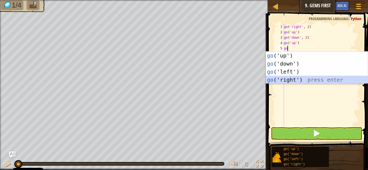
click at [284, 77] on div "go ('up') press enter go ('down') press enter go ('left') press enter go ('righ…" at bounding box center [317, 76] width 102 height 48
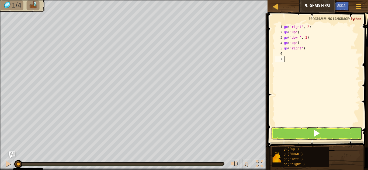
click at [310, 126] on div "go ( 'right' , 2 ) go ( 'up' ) go ( 'down' , 2 ) go ( 'up' ) go ( 'right' )" at bounding box center [320, 80] width 77 height 113
click at [309, 132] on button at bounding box center [316, 134] width 91 height 12
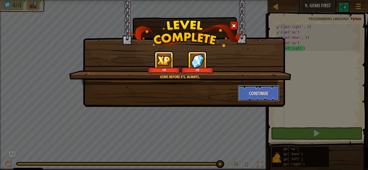
click at [268, 90] on button "Continue" at bounding box center [259, 93] width 42 height 16
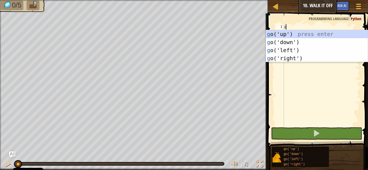
type textarea "go"
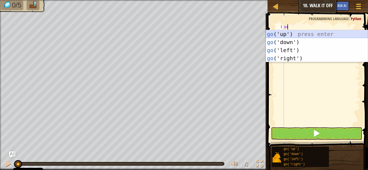
click at [306, 31] on div "go ('up') press enter go ('down') press enter go ('left') press enter go ('righ…" at bounding box center [317, 54] width 102 height 48
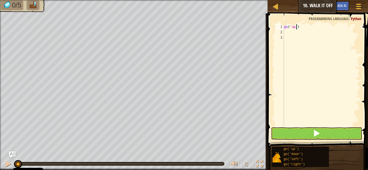
click at [295, 26] on div "go ( 'up' )" at bounding box center [320, 80] width 77 height 113
type textarea "go('up', 3)"
click at [285, 31] on div "go ( 'up' , 3 )" at bounding box center [320, 80] width 77 height 113
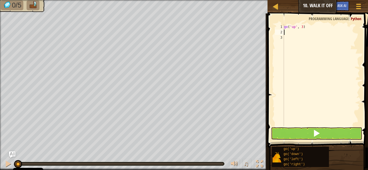
scroll to position [2, 0]
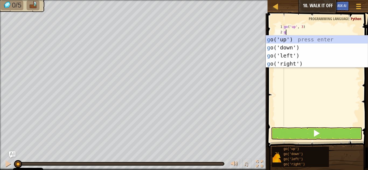
type textarea "go"
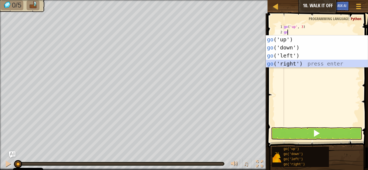
click at [293, 62] on div "go ('up') press enter go ('down') press enter go ('left') press enter go ('righ…" at bounding box center [317, 60] width 102 height 48
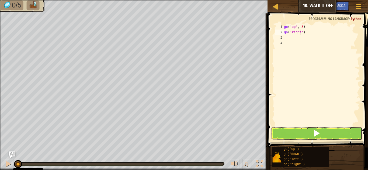
click at [300, 31] on div "go ( 'up' , 3 ) go ( 'right' )" at bounding box center [320, 80] width 77 height 113
type textarea "go('right, 4')"
click at [282, 43] on div "4" at bounding box center [279, 42] width 9 height 5
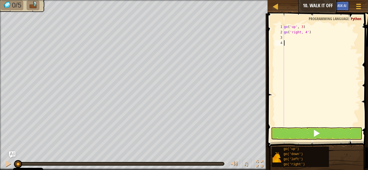
scroll to position [2, 0]
click at [285, 35] on div "go ( 'up' , 3 ) go ( 'right, 4' )" at bounding box center [320, 80] width 77 height 113
type textarea "go"
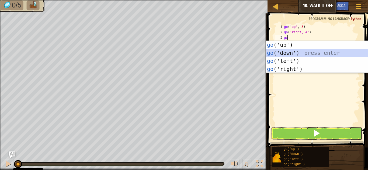
click at [289, 51] on div "go ('up') press enter go ('down') press enter go ('left') press enter go ('righ…" at bounding box center [317, 65] width 102 height 48
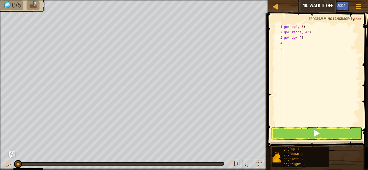
click at [299, 37] on div "go ( 'up' , 3 ) go ( 'right, 4' ) go ( 'down' )" at bounding box center [320, 80] width 77 height 113
type textarea "go('down', 3)"
click at [284, 42] on div "go ( 'up' , 3 ) go ( 'right, 4' ) go ( 'down' , 3 )" at bounding box center [320, 80] width 77 height 113
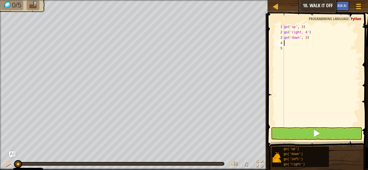
scroll to position [2, 0]
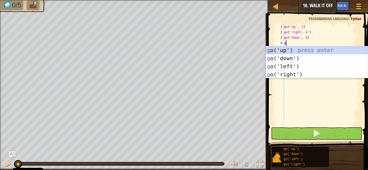
type textarea "go"
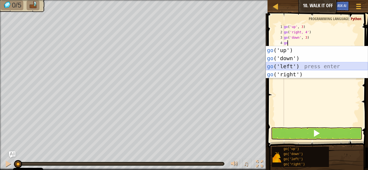
drag, startPoint x: 285, startPoint y: 65, endPoint x: 291, endPoint y: 63, distance: 5.5
click at [291, 63] on div "go ('up') press enter go ('down') press enter go ('left') press enter go ('righ…" at bounding box center [317, 70] width 102 height 48
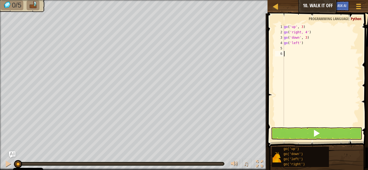
click at [291, 63] on div "go ( 'up' , 3 ) go ( 'right, 4' ) go ( 'down' , 3 ) go ( 'left' )" at bounding box center [320, 80] width 77 height 113
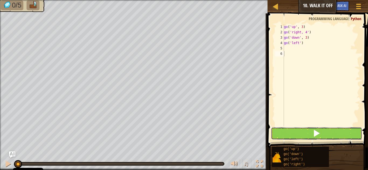
click at [295, 136] on button at bounding box center [316, 134] width 91 height 12
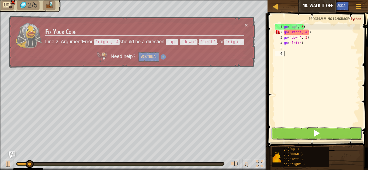
click at [295, 136] on button at bounding box center [316, 134] width 91 height 12
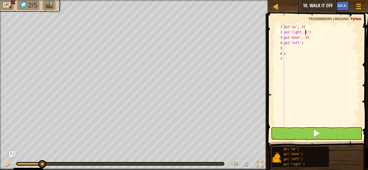
click at [304, 31] on div "go ( 'up' , 3 ) go ( 'right, 4' ) go ( 'down' , 3 ) go ( 'left' ) v" at bounding box center [320, 80] width 77 height 113
click at [302, 31] on div "go ( 'up' , 3 ) go ( 'right,' ) go ( 'down' , 3 ) go ( 'left' ) v" at bounding box center [320, 80] width 77 height 113
click at [300, 32] on div "go ( 'up' , 3 ) go ( 'right' ) go ( 'down' , 3 ) go ( 'left' ) v" at bounding box center [320, 80] width 77 height 113
click at [302, 32] on div "go ( 'up' , 3 ) go ( 'right' ) go ( 'down' , 3 ) go ( 'left' ) v" at bounding box center [320, 80] width 77 height 113
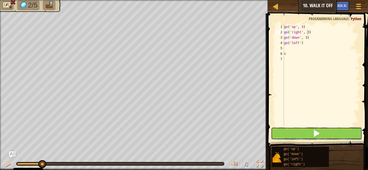
click at [296, 135] on button at bounding box center [316, 134] width 91 height 12
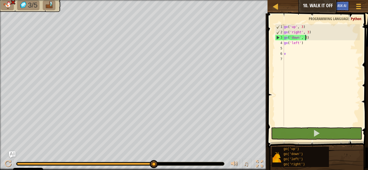
click at [305, 37] on div "go ( 'up' , 3 ) go ( 'right' , 3 ) go ( 'down' , 3 ) go ( 'left' ) v" at bounding box center [320, 80] width 77 height 113
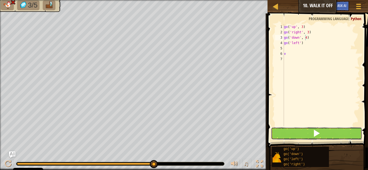
click at [284, 138] on button at bounding box center [316, 134] width 91 height 12
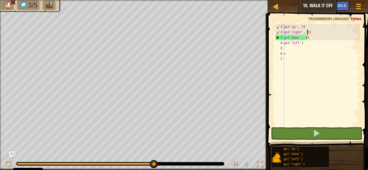
click at [306, 31] on div "go ( 'up' , 3 ) go ( 'right' , 3 ) go ( 'down' , 4 ) go ( 'left' ) v" at bounding box center [320, 80] width 77 height 113
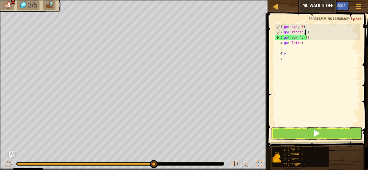
scroll to position [2, 2]
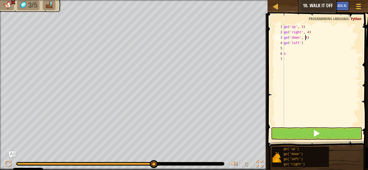
click at [304, 38] on div "go ( 'up' , 3 ) go ( 'right' , 4 ) go ( 'down' , 4 ) go ( 'left' ) v" at bounding box center [320, 80] width 77 height 113
type textarea "go('down', 3)"
click at [297, 134] on button at bounding box center [316, 134] width 91 height 12
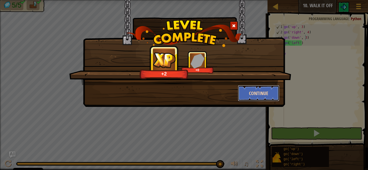
click at [256, 89] on button "Continue" at bounding box center [259, 93] width 42 height 16
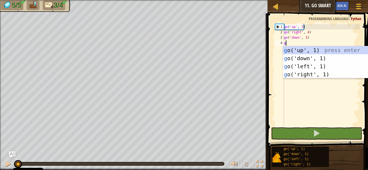
type textarea "go"
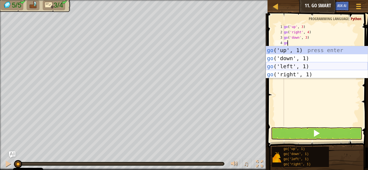
click at [287, 64] on div "go ('up', 1) press enter go ('down', 1) press enter go ('left', 1) press enter …" at bounding box center [317, 70] width 102 height 48
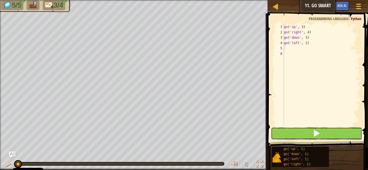
click at [280, 132] on button at bounding box center [316, 134] width 91 height 12
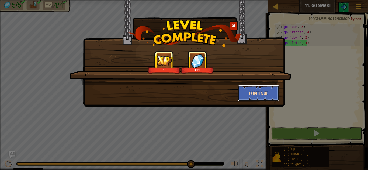
click at [269, 94] on button "Continue" at bounding box center [259, 93] width 42 height 16
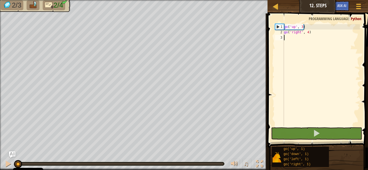
type textarea "go"
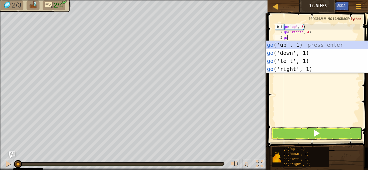
scroll to position [2, 0]
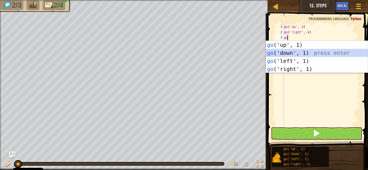
click at [283, 53] on div "go ('up', 1) press enter go ('down', 1) press enter go ('left', 1) press enter …" at bounding box center [317, 65] width 102 height 48
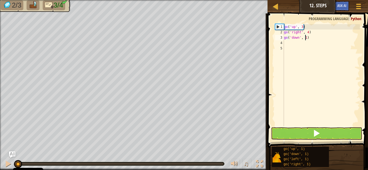
click at [305, 37] on div "go ( 'up' , 3 ) go ( 'right' , 4 ) go ( 'down' , 1 )" at bounding box center [320, 80] width 77 height 113
type textarea "go('down', 3)"
click at [285, 43] on div "go ( 'up' , 3 ) go ( 'right' , 4 ) go ( 'down' , 3 )" at bounding box center [320, 80] width 77 height 113
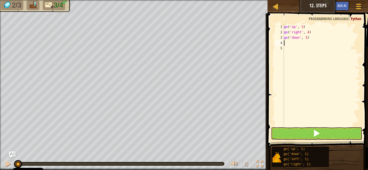
scroll to position [2, 0]
type textarea "go"
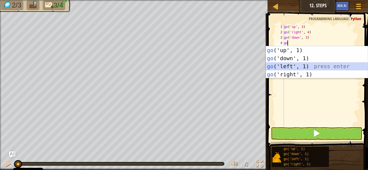
click at [297, 65] on div "go ('up', 1) press enter go ('down', 1) press enter go ('left', 1) press enter …" at bounding box center [317, 70] width 102 height 48
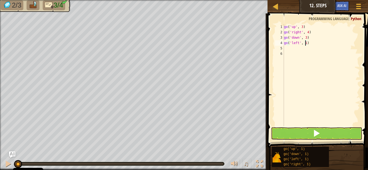
click at [304, 43] on div "go ( 'up' , 3 ) go ( 'right' , 4 ) go ( 'down' , 3 ) go ( 'left' , 1 )" at bounding box center [320, 80] width 77 height 113
type textarea "go('left', 2)"
click at [305, 136] on button at bounding box center [316, 134] width 91 height 12
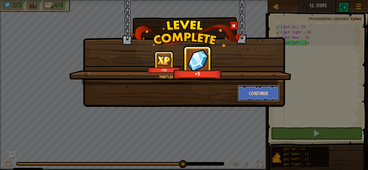
click at [272, 95] on button "Continue" at bounding box center [259, 93] width 42 height 16
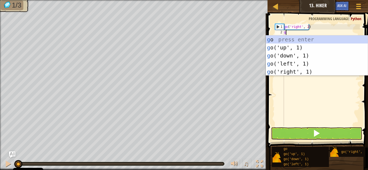
scroll to position [2, 0]
type textarea "go"
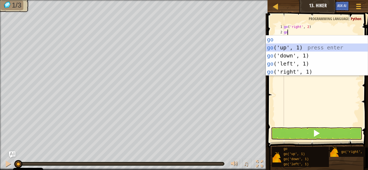
click at [289, 48] on div "go press enter go ('up', 1) press enter go ('down', 1) press enter go ('left', …" at bounding box center [317, 64] width 102 height 56
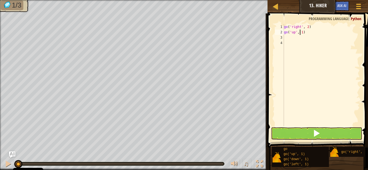
click at [300, 31] on div "go ( 'right' , 2 ) go ( 'up' , 1 )" at bounding box center [320, 80] width 77 height 113
click at [301, 33] on div "go ( 'right' , 2 ) go ( 'up' , 1 )" at bounding box center [320, 80] width 77 height 113
type textarea "go('up', 3)"
click at [284, 38] on div "go ( 'right' , 2 ) go ( 'up' , 3 )" at bounding box center [320, 80] width 77 height 113
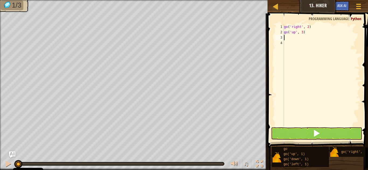
scroll to position [2, 0]
type textarea "g"
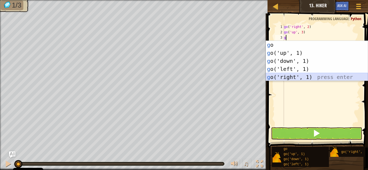
drag, startPoint x: 293, startPoint y: 75, endPoint x: 289, endPoint y: 80, distance: 6.5
click at [289, 80] on div "g o press enter g o('up', 1) press enter g o('down', 1) press enter g o('left',…" at bounding box center [317, 69] width 102 height 56
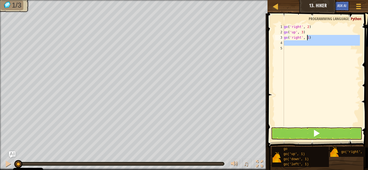
drag, startPoint x: 289, startPoint y: 80, endPoint x: 306, endPoint y: 37, distance: 45.9
click at [306, 37] on div "go ( 'right' , 2 ) go ( 'up' , 3 ) go ( 'right' , 1 )" at bounding box center [320, 80] width 77 height 113
click at [306, 37] on div "go ( 'right' , 2 ) go ( 'up' , 3 ) go ( 'right' , 1 )" at bounding box center [320, 75] width 77 height 102
type textarea "go('right', 2)"
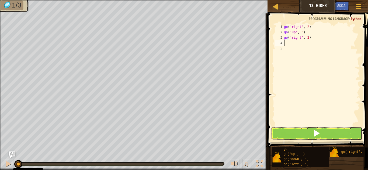
click at [284, 44] on div "go ( 'right' , 2 ) go ( 'up' , 3 ) go ( 'right' , 2 )" at bounding box center [320, 80] width 77 height 113
type textarea "go"
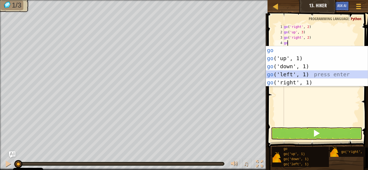
click at [278, 73] on div "go press enter go ('up', 1) press enter go ('down', 1) press enter go ('left', …" at bounding box center [317, 74] width 102 height 56
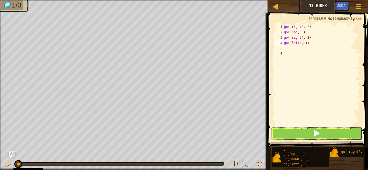
click at [304, 43] on div "go ( 'right' , 2 ) go ( 'up' , 3 ) go ( 'right' , 2 ) go ( 'left' , 1 )" at bounding box center [320, 80] width 77 height 113
click at [305, 43] on div "go ( 'right' , 2 ) go ( 'up' , 3 ) go ( 'right' , 2 ) go ( 'left' , 1 )" at bounding box center [320, 80] width 77 height 113
type textarea "go('left', 2)"
click at [296, 133] on button at bounding box center [316, 134] width 91 height 12
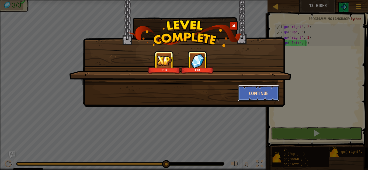
click at [267, 86] on button "Continue" at bounding box center [259, 93] width 42 height 16
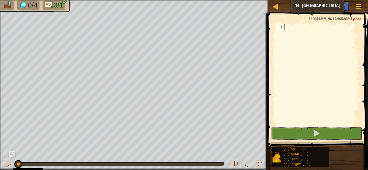
type textarea "go"
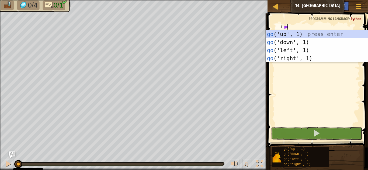
scroll to position [2, 0]
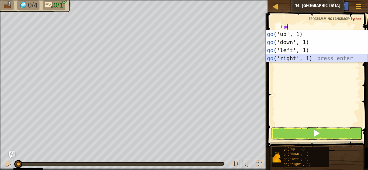
click at [283, 58] on div "go ('up', 1) press enter go ('down', 1) press enter go ('left', 1) press enter …" at bounding box center [317, 54] width 102 height 48
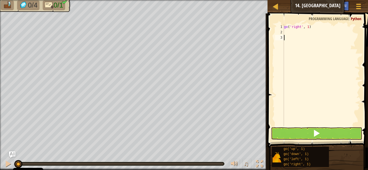
click at [306, 27] on div "go ( 'right' , 1 )" at bounding box center [320, 80] width 77 height 113
type textarea "go('right', 5)"
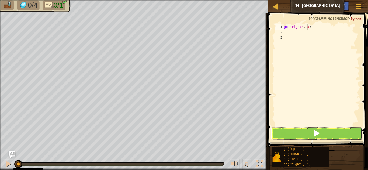
click at [301, 132] on button at bounding box center [316, 134] width 91 height 12
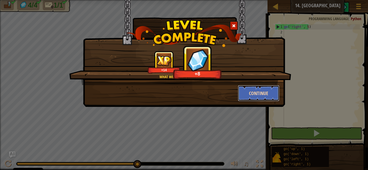
click at [269, 87] on button "Continue" at bounding box center [259, 93] width 42 height 16
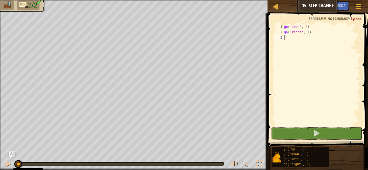
click at [285, 37] on div "go ( 'down' , 2 ) go ( 'right' , 2 )" at bounding box center [320, 80] width 77 height 113
type textarea "go"
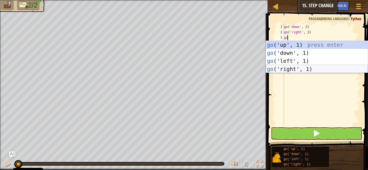
click at [288, 66] on div "go ('up', 1) press enter go ('down', 1) press enter go ('left', 1) press enter …" at bounding box center [317, 65] width 102 height 48
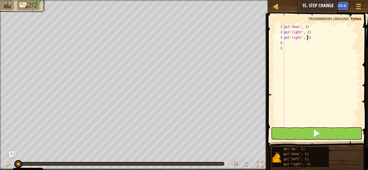
click at [307, 37] on div "go ( 'down' , 2 ) go ( 'right' , 2 ) go ( 'right' , 1 )" at bounding box center [320, 80] width 77 height 113
click at [306, 134] on button at bounding box center [316, 134] width 91 height 12
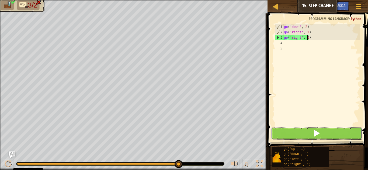
click at [315, 133] on span at bounding box center [316, 134] width 8 height 8
click at [311, 138] on button at bounding box center [316, 134] width 91 height 12
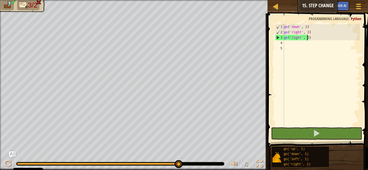
drag, startPoint x: 177, startPoint y: 162, endPoint x: 210, endPoint y: 160, distance: 32.6
click at [210, 160] on div "♫" at bounding box center [133, 163] width 267 height 16
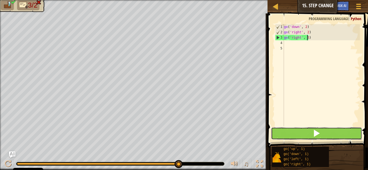
click at [322, 137] on button at bounding box center [316, 134] width 91 height 12
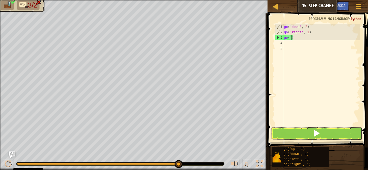
scroll to position [2, 0]
type textarea ")"
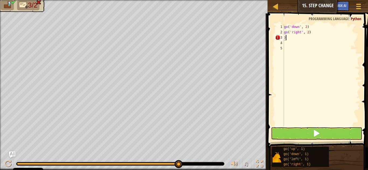
click at [285, 38] on div "go ( 'down' , 2 ) go ( 'right' , 2 ) )" at bounding box center [320, 80] width 77 height 113
type textarea "go"
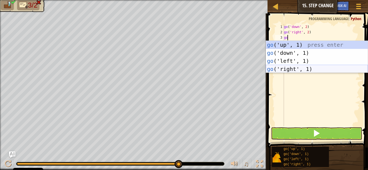
click at [281, 68] on div "go ('up', 1) press enter go ('down', 1) press enter go ('left', 1) press enter …" at bounding box center [317, 65] width 102 height 48
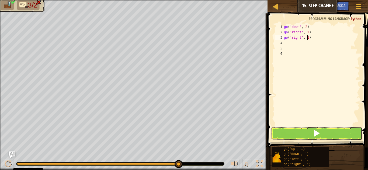
click at [306, 37] on div "go ( 'down' , 2 ) go ( 'right' , 2 ) go ( 'right' , 1 )" at bounding box center [320, 80] width 77 height 113
click at [342, 133] on button at bounding box center [316, 134] width 91 height 12
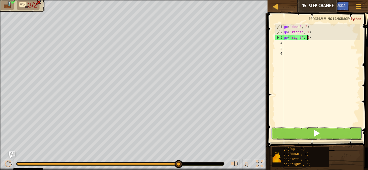
click at [331, 132] on button at bounding box center [316, 134] width 91 height 12
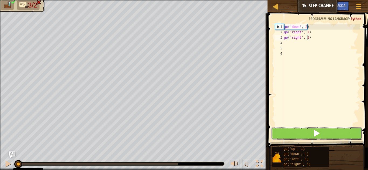
click at [331, 132] on button at bounding box center [316, 134] width 91 height 12
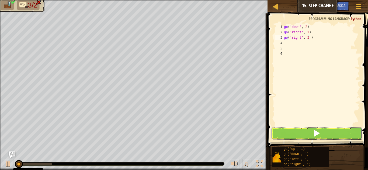
click at [331, 132] on button at bounding box center [316, 134] width 91 height 12
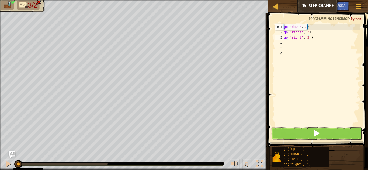
click at [331, 132] on button at bounding box center [316, 134] width 91 height 12
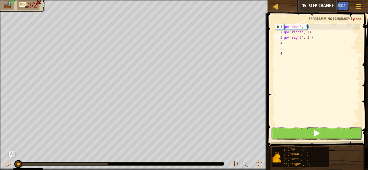
click at [331, 132] on button at bounding box center [316, 134] width 91 height 12
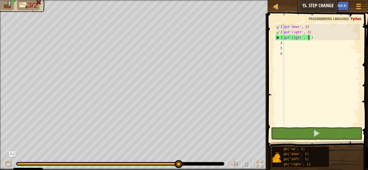
type textarea "go('right', 3)"
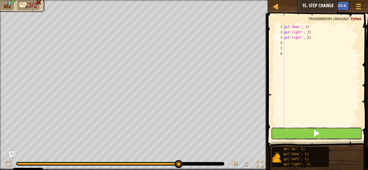
click at [281, 129] on button at bounding box center [316, 134] width 91 height 12
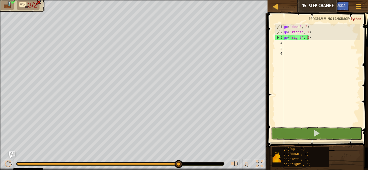
click at [21, 162] on div "♫" at bounding box center [133, 163] width 267 height 16
click at [21, 162] on div at bounding box center [120, 164] width 208 height 4
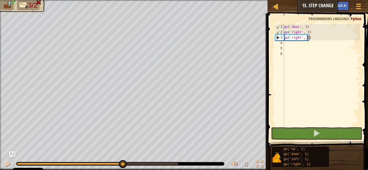
click at [121, 131] on div "3/2 ♫ Phoenix" at bounding box center [184, 85] width 368 height 170
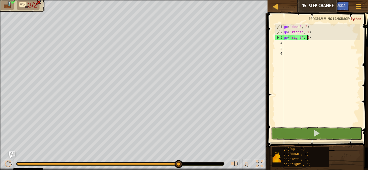
click at [178, 77] on div "3/2 ♫ Phoenix" at bounding box center [184, 85] width 368 height 170
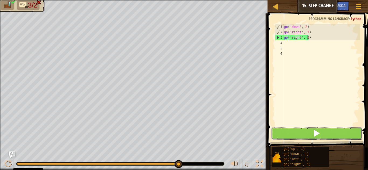
click at [303, 130] on button at bounding box center [316, 134] width 91 height 12
